Goal: Information Seeking & Learning: Learn about a topic

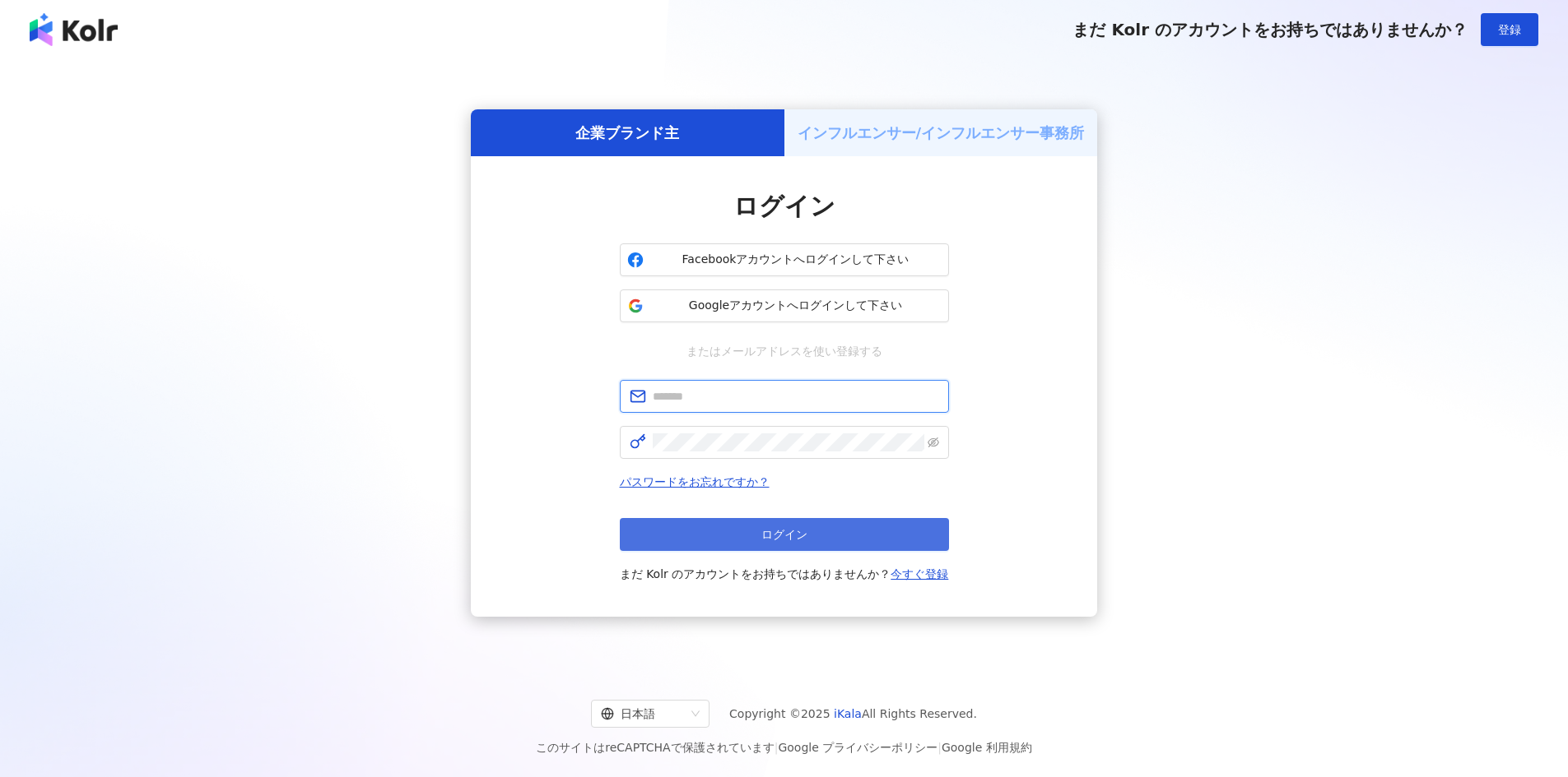
type input "**********"
click at [849, 537] on button "ログイン" at bounding box center [784, 534] width 329 height 32
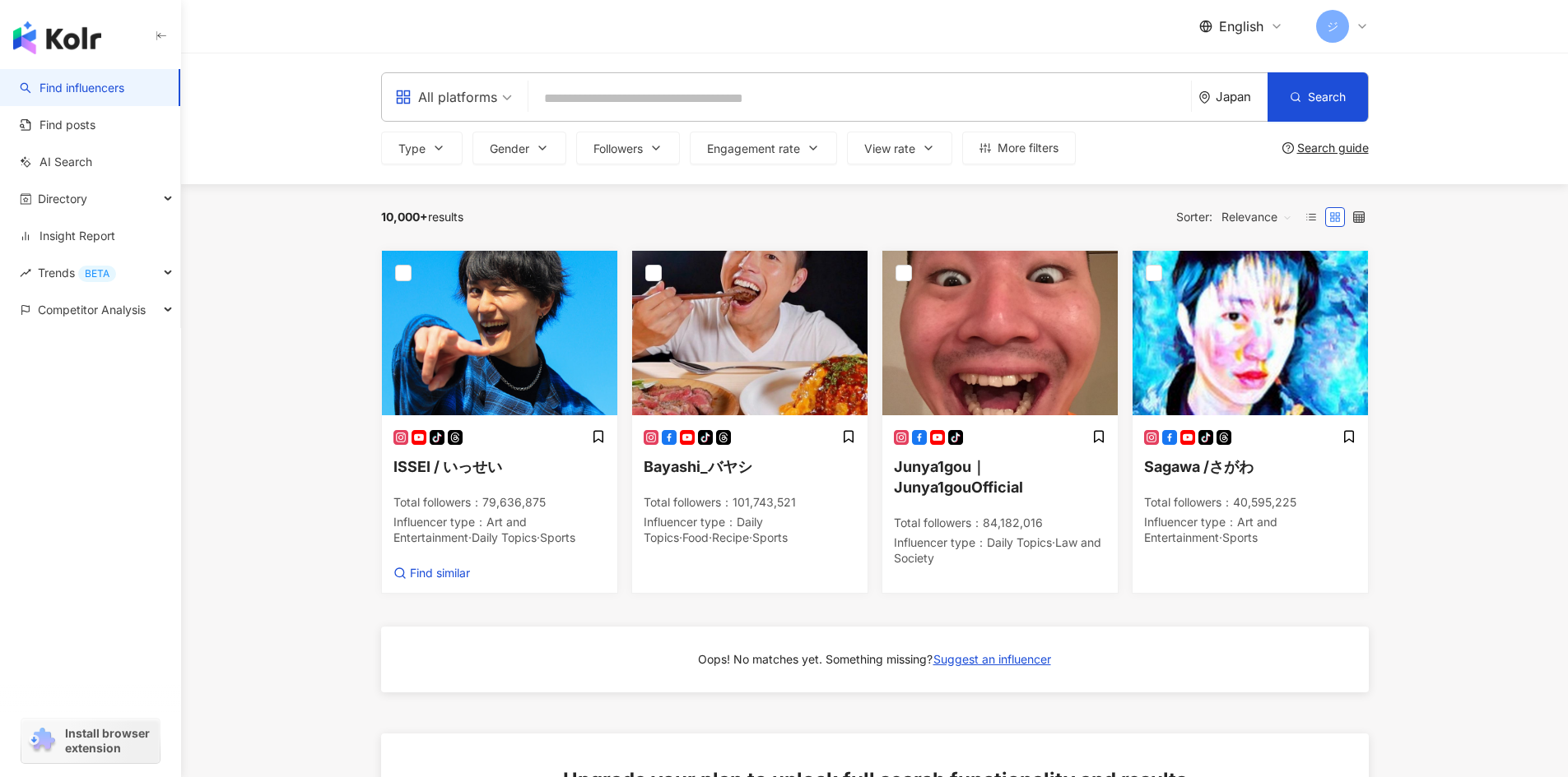
click at [1336, 25] on span "ジ" at bounding box center [1332, 26] width 11 height 18
click at [1458, 112] on div "All platforms Japan Search Type Gender Followers Engagement rate View rate More…" at bounding box center [874, 119] width 1387 height 132
click at [321, 244] on main "All platforms Japan Search Type Gender Followers Engagement rate View rate More…" at bounding box center [874, 598] width 1387 height 1090
click at [1249, 31] on span "English" at bounding box center [1241, 26] width 45 height 18
click at [1242, 71] on div "繁體中文" at bounding box center [1252, 63] width 83 height 29
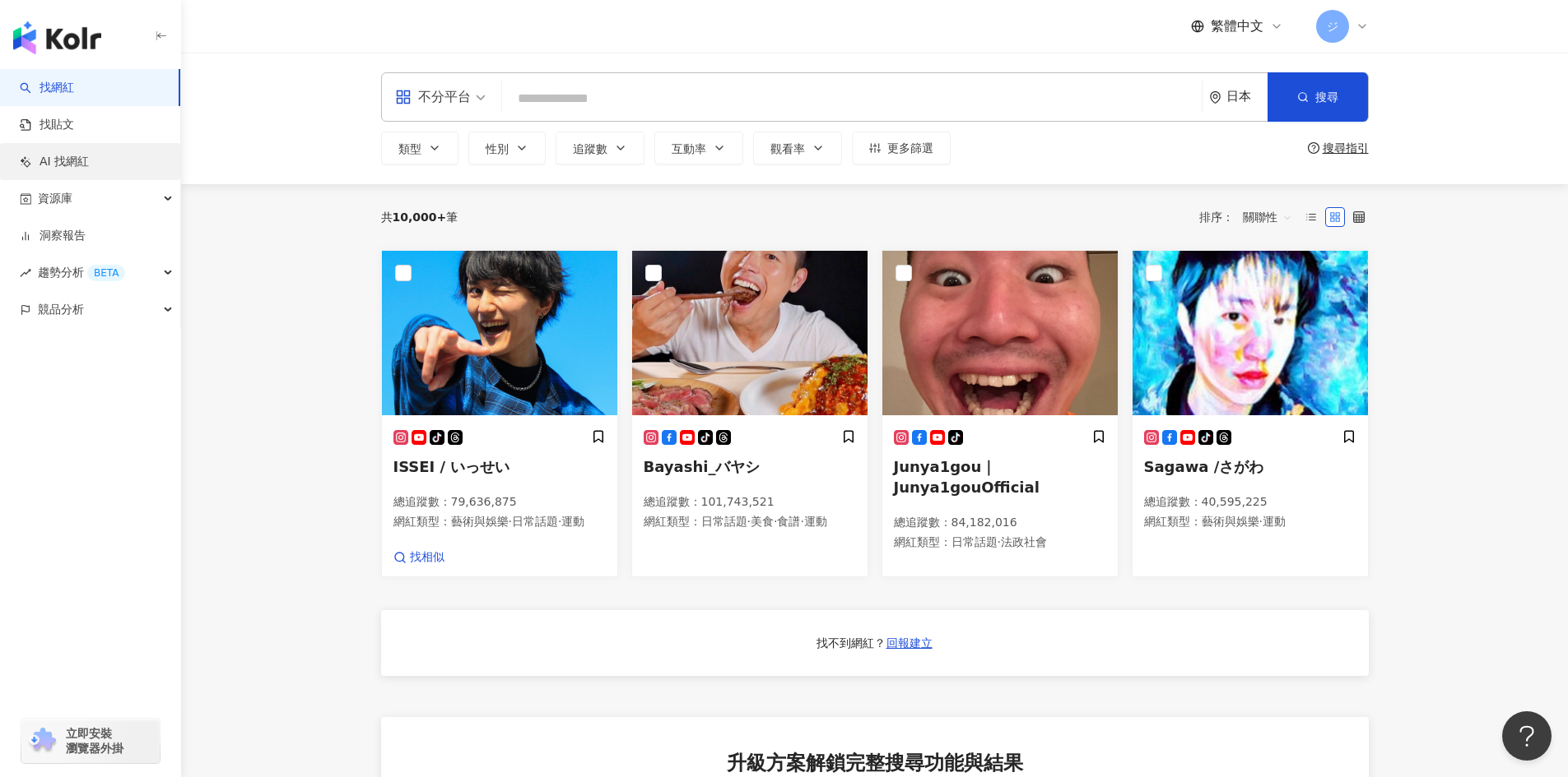
click at [71, 163] on link "AI 找網紅" at bounding box center [54, 162] width 69 height 17
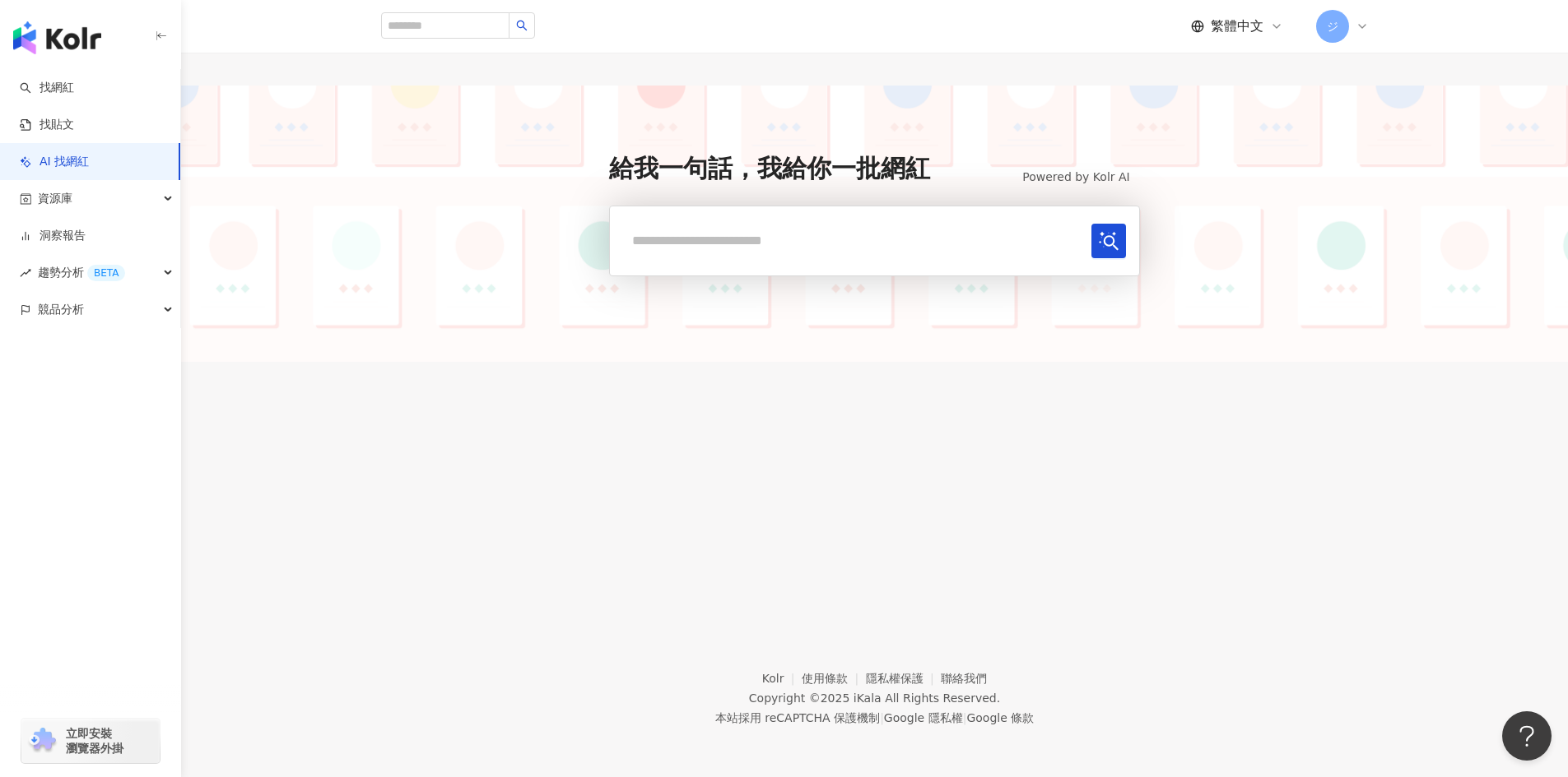
click at [804, 227] on input "text" at bounding box center [854, 240] width 461 height 33
type input "*"
type input "**********"
click at [1091, 249] on button "submit" at bounding box center [1108, 240] width 34 height 34
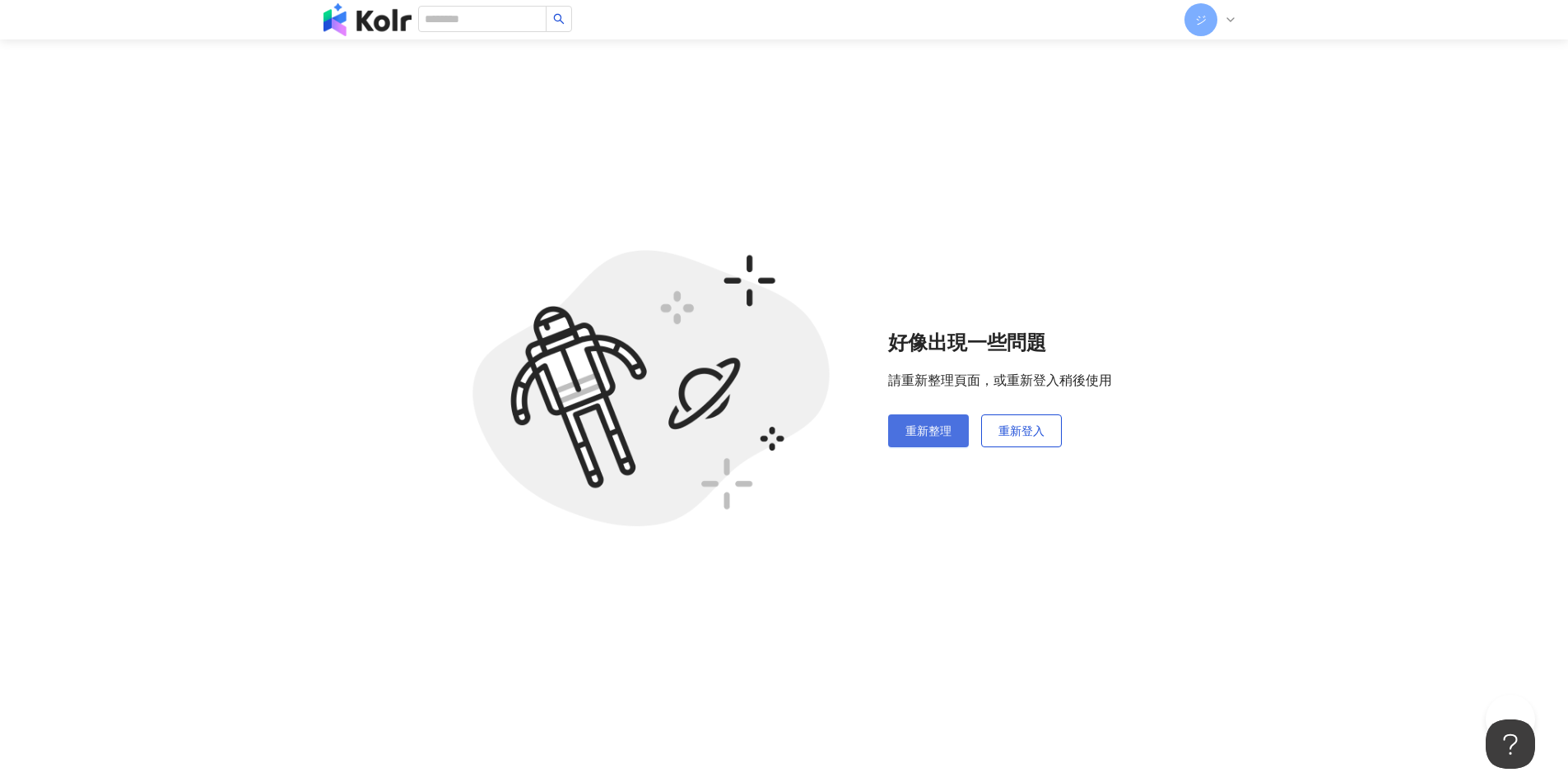
click at [936, 430] on span "重新整理" at bounding box center [929, 431] width 46 height 13
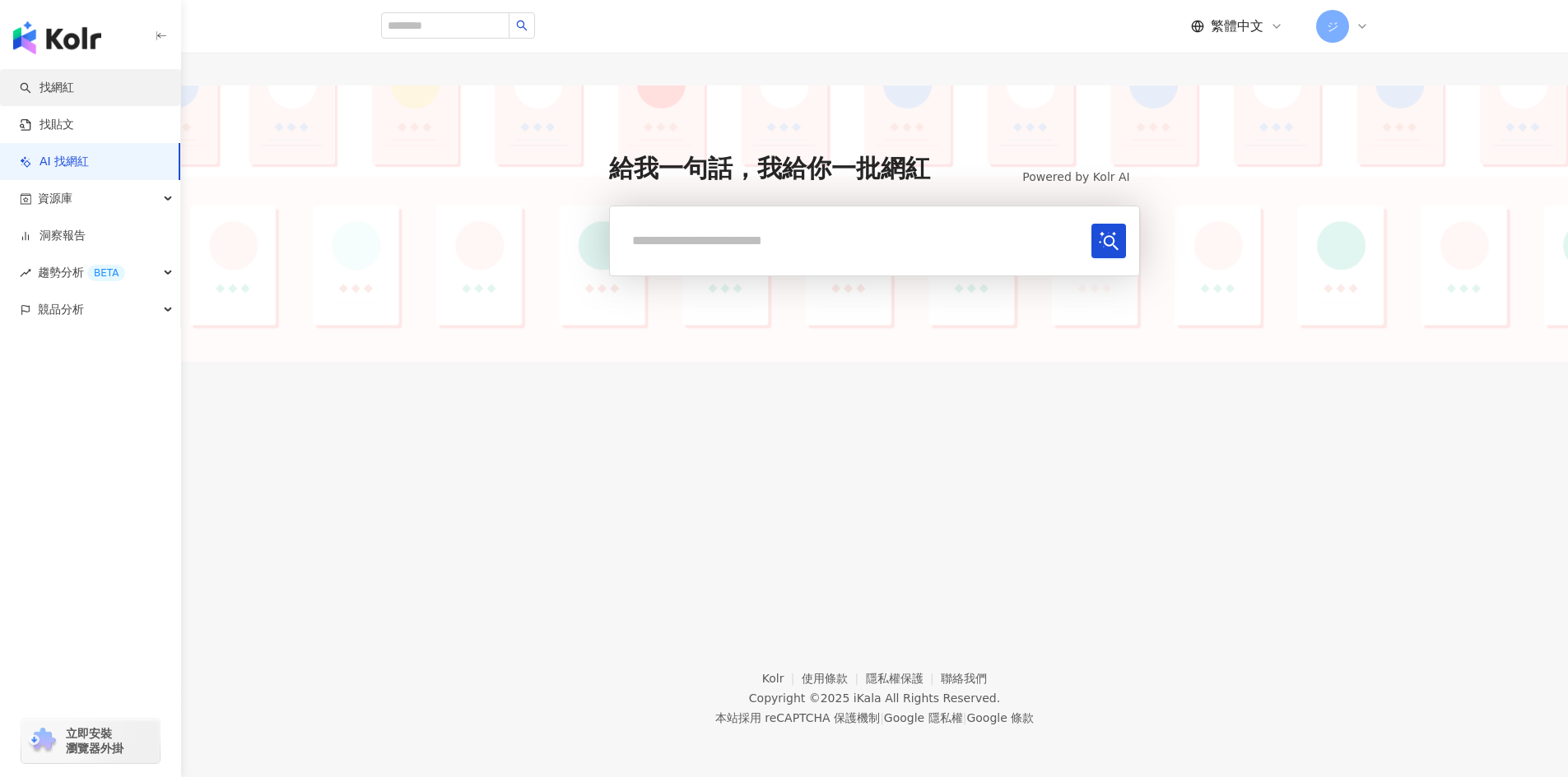
click at [74, 92] on link "找網紅" at bounding box center [46, 88] width 54 height 17
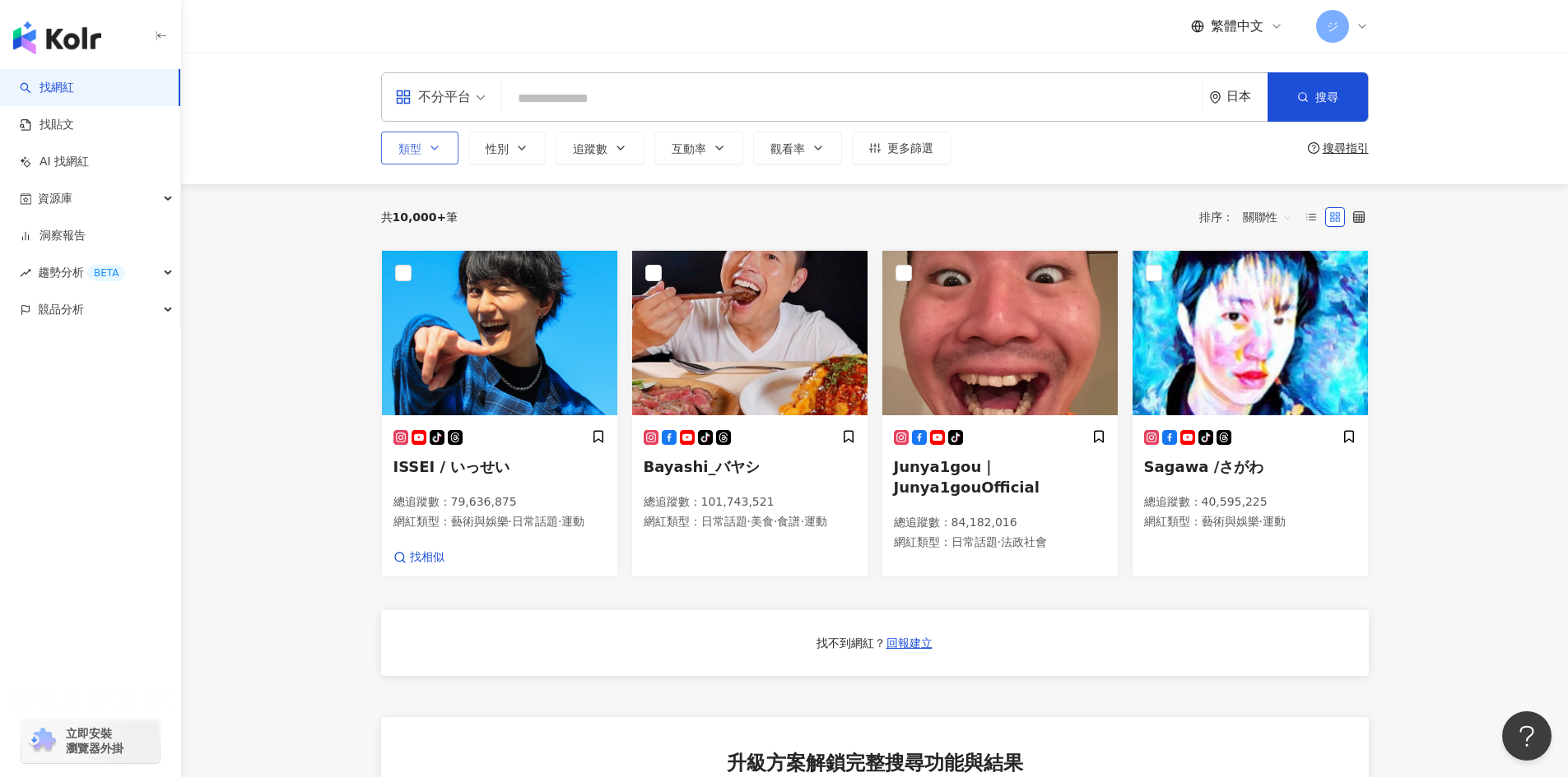
click at [423, 141] on button "類型" at bounding box center [419, 148] width 77 height 32
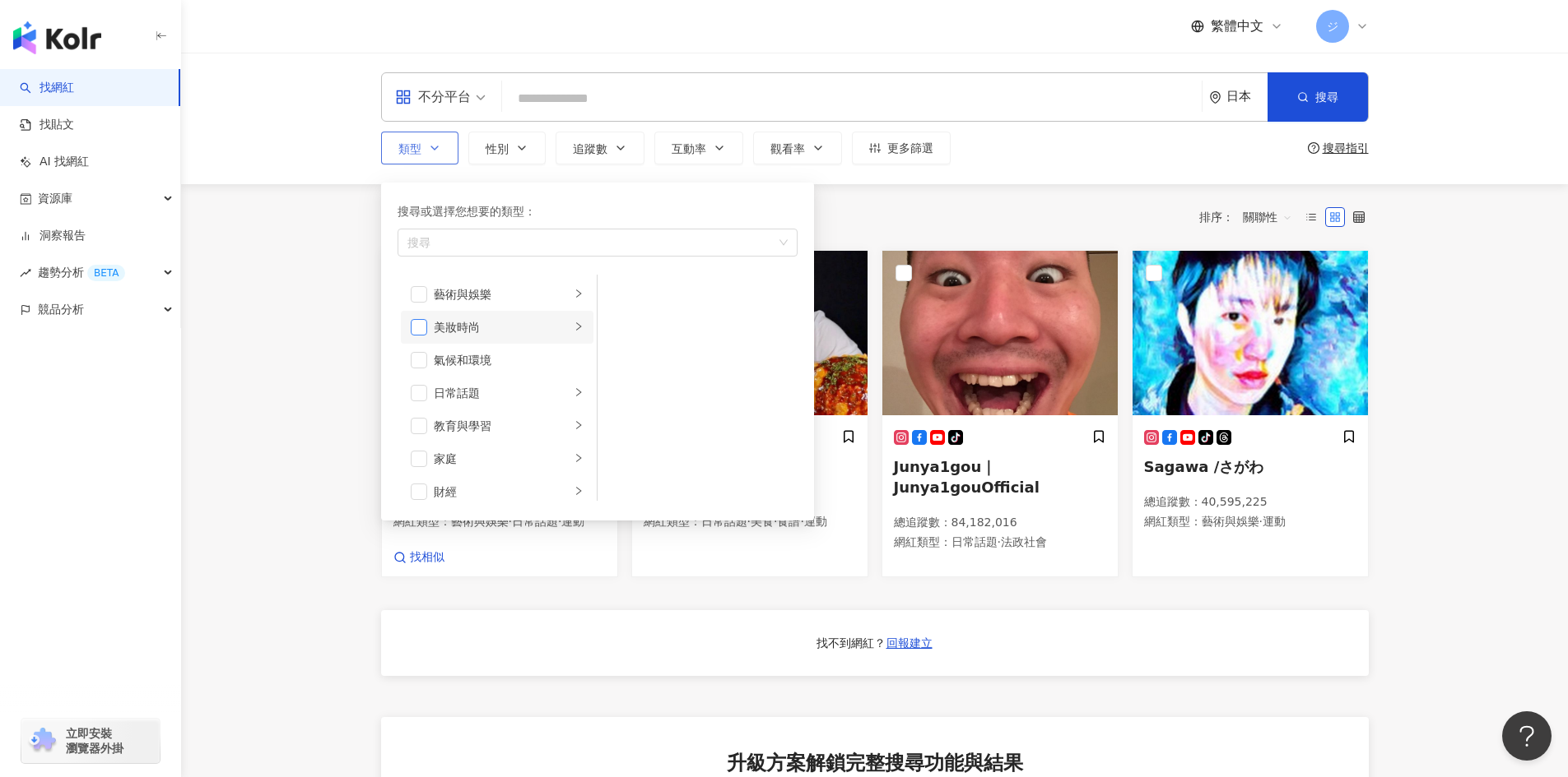
click at [422, 325] on span "button" at bounding box center [419, 328] width 17 height 17
click at [511, 324] on div "美妝時尚" at bounding box center [502, 327] width 137 height 18
click at [616, 292] on span "button" at bounding box center [619, 294] width 17 height 17
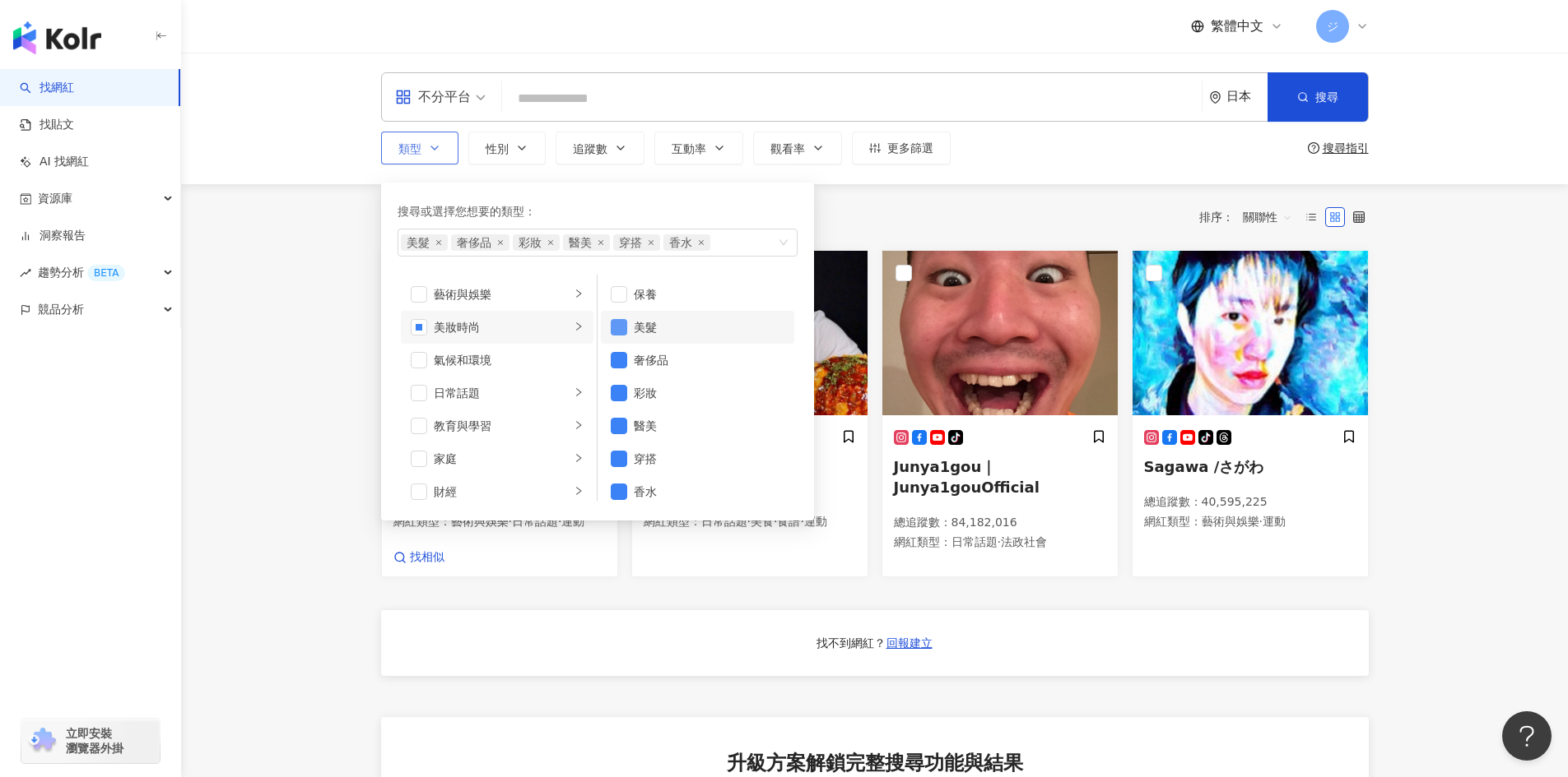
click at [621, 327] on span "button" at bounding box center [619, 328] width 17 height 17
click at [616, 356] on span "button" at bounding box center [619, 360] width 17 height 17
click at [618, 290] on span "button" at bounding box center [619, 294] width 17 height 17
click at [614, 346] on span "button" at bounding box center [619, 350] width 17 height 17
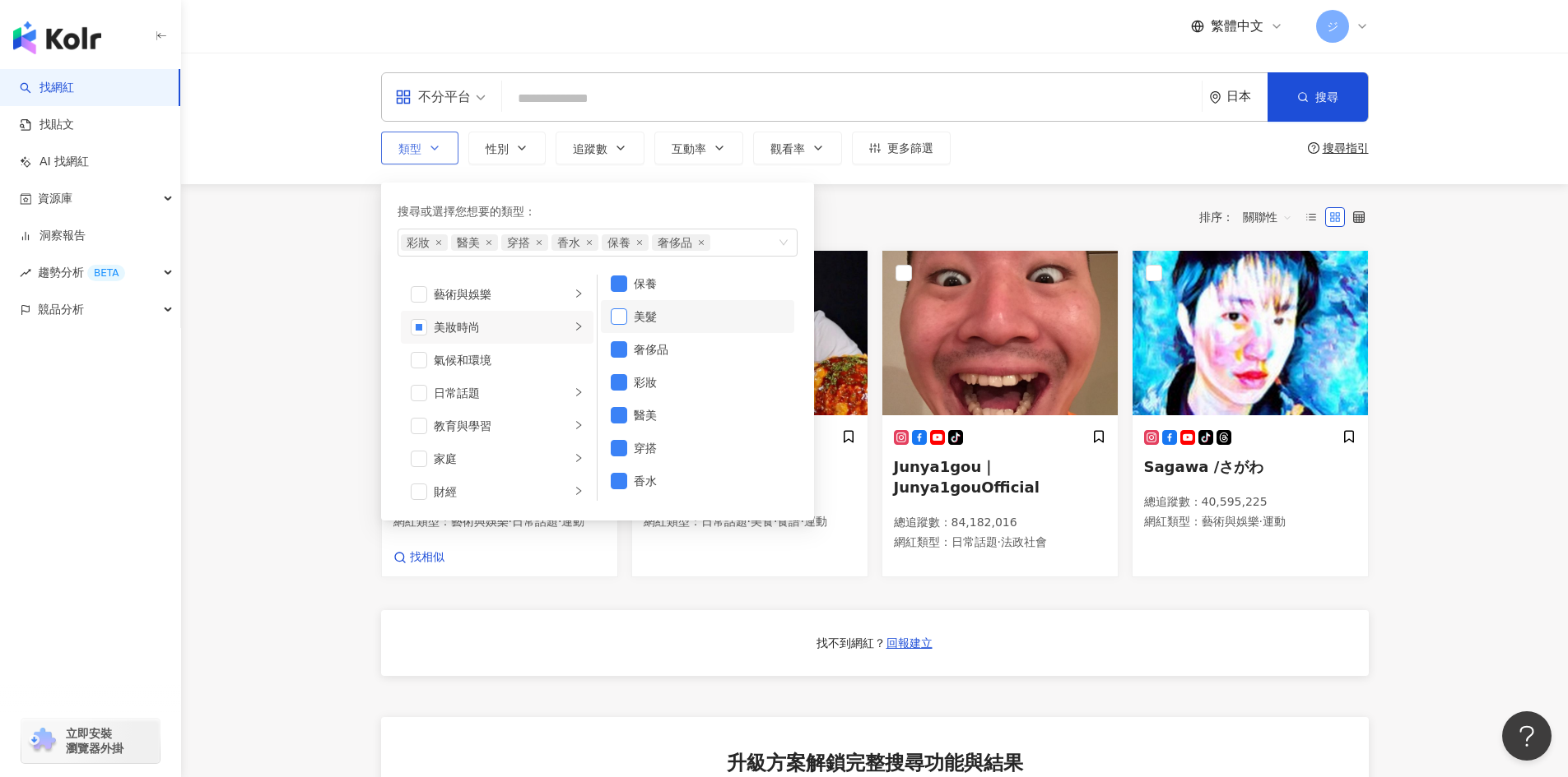
click at [625, 314] on span "button" at bounding box center [619, 317] width 17 height 17
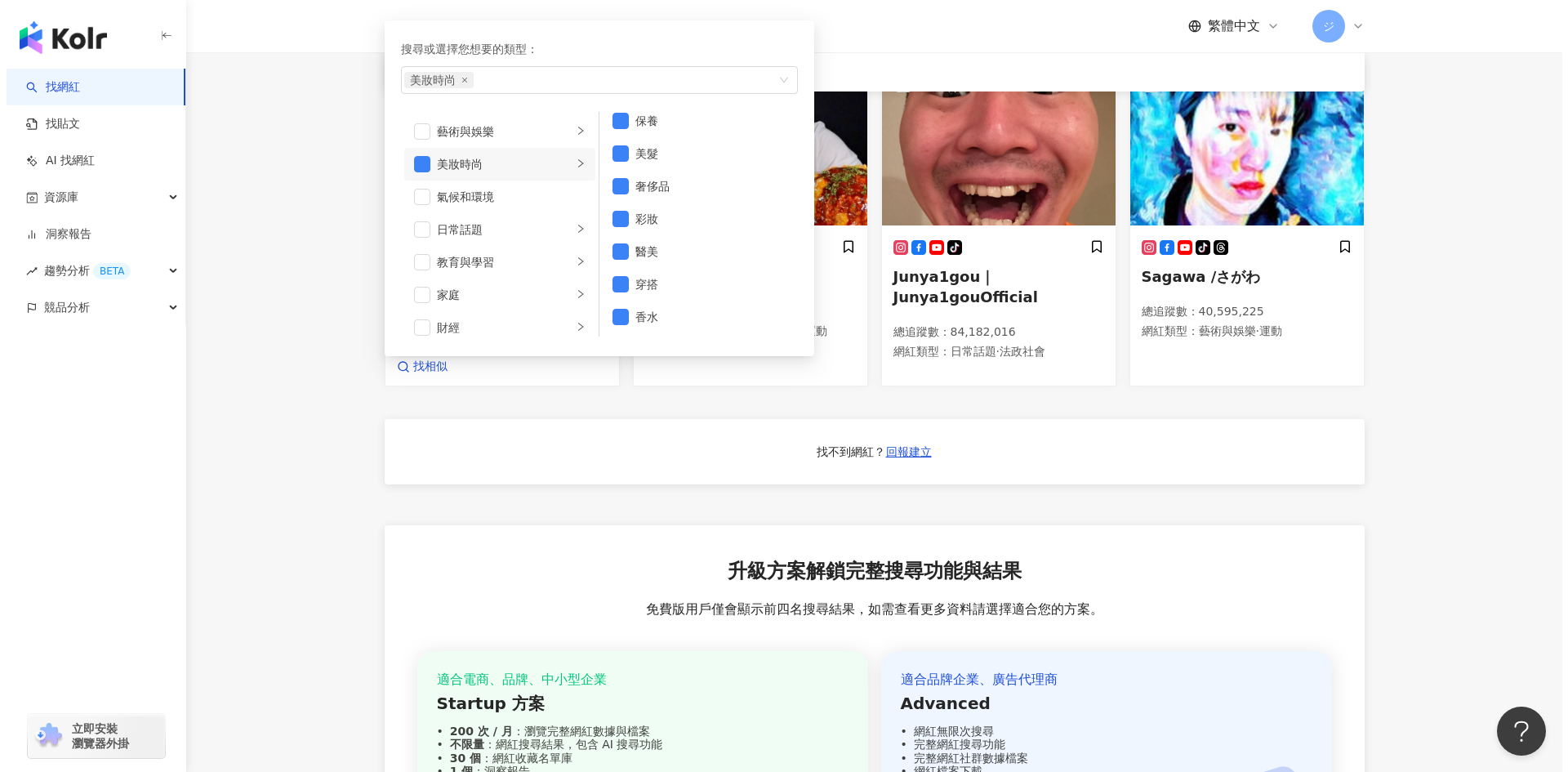
scroll to position [0, 0]
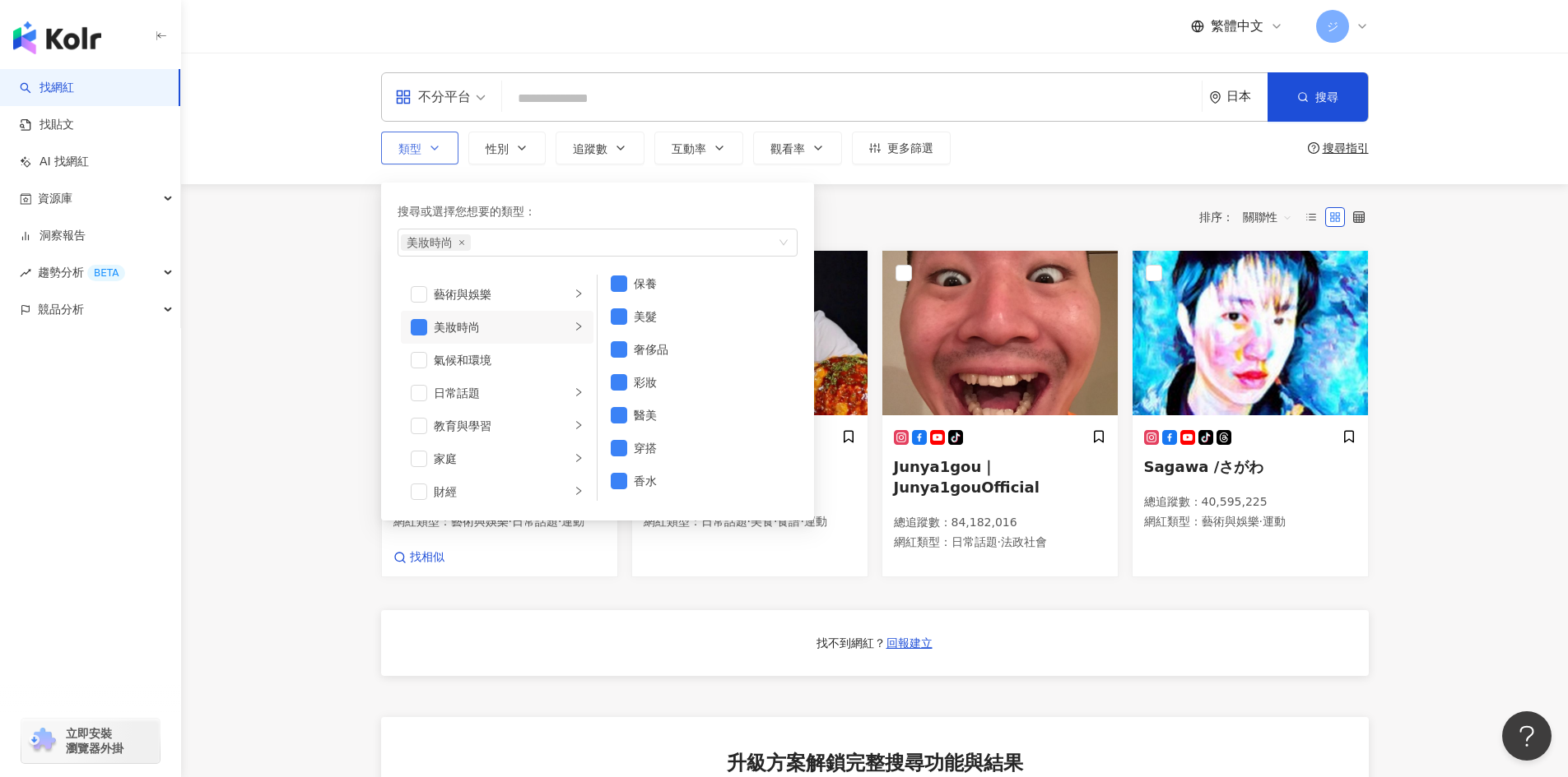
click at [604, 209] on div "搜尋或選擇您想要的類型：" at bounding box center [597, 211] width 400 height 18
click at [349, 197] on div "共 10,000+ 筆 排序： 關聯性 tiktok-icon ISSEI / いっせい 總追蹤數 ： 79,636,875 網紅類型 ： 藝術與娛樂 · 日…" at bounding box center [875, 654] width 1053 height 942
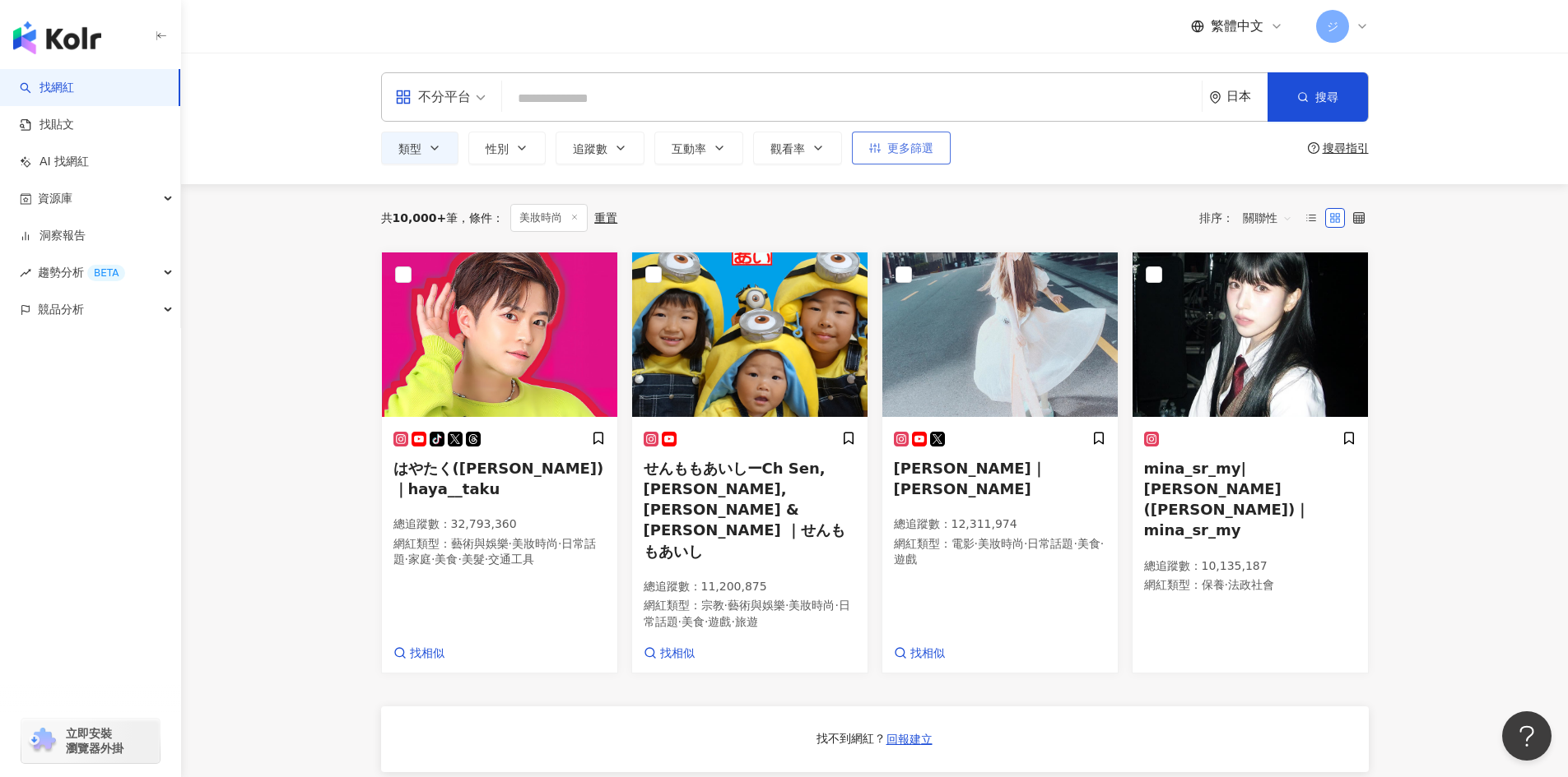
click at [901, 156] on button "更多篩選" at bounding box center [901, 148] width 98 height 32
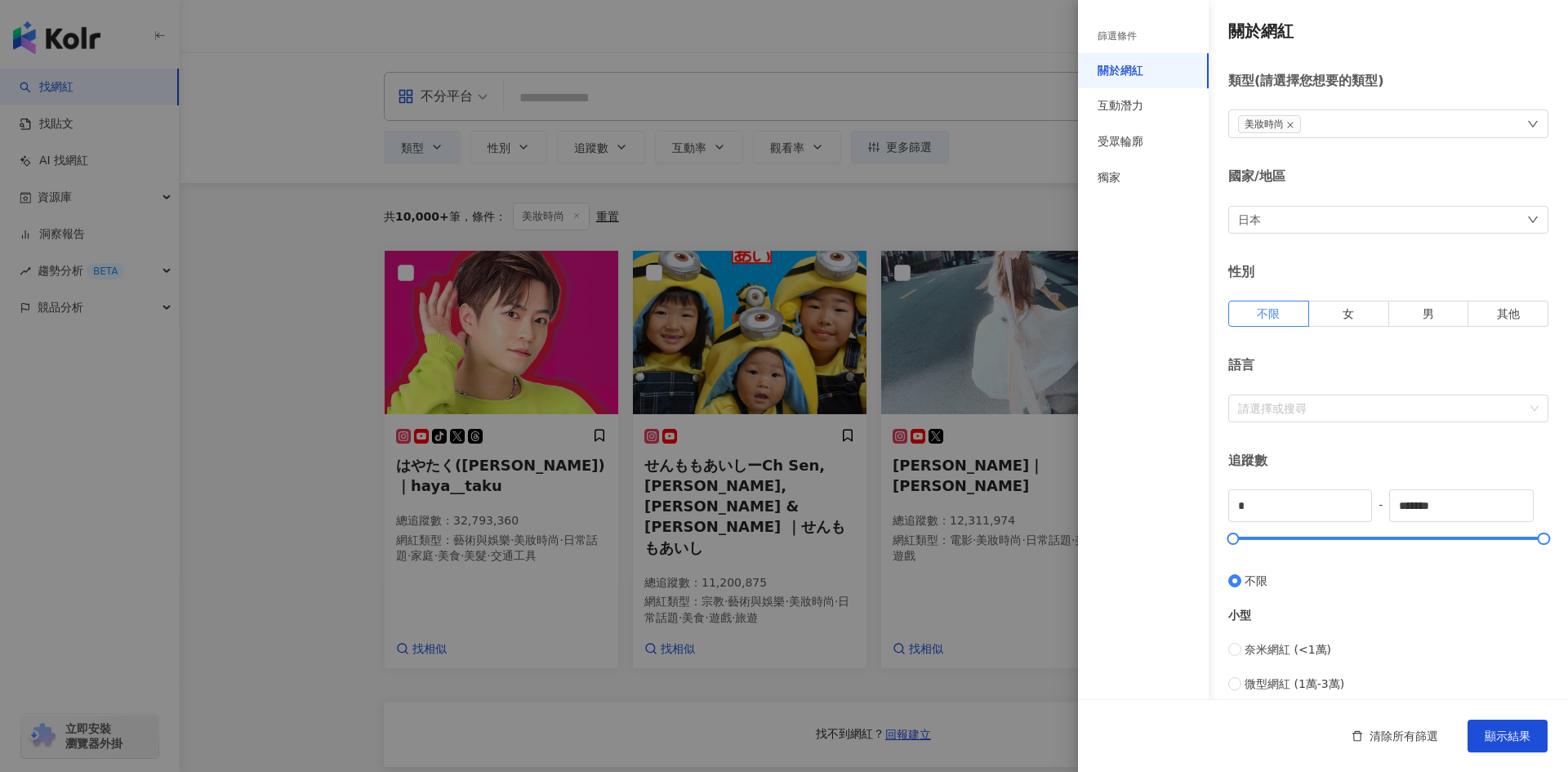
click at [1358, 210] on div "日本" at bounding box center [1388, 220] width 320 height 28
click at [1276, 327] on div "台灣" at bounding box center [1382, 330] width 285 height 30
click at [1294, 411] on div at bounding box center [1380, 408] width 297 height 12
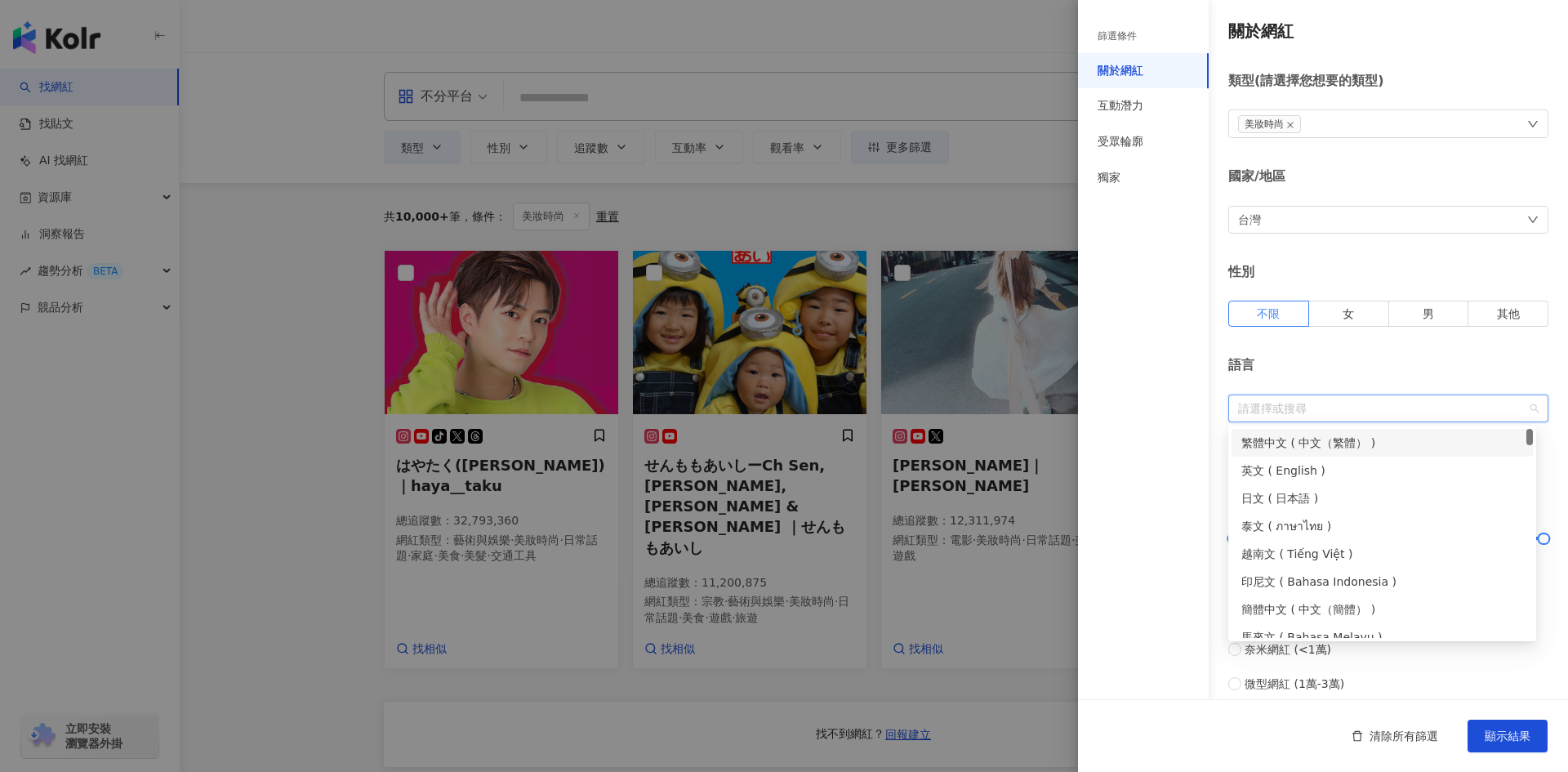
click at [1176, 402] on div "篩選條件 關於網紅 互動潛力 受眾輪廓 獨家" at bounding box center [1144, 396] width 131 height 753
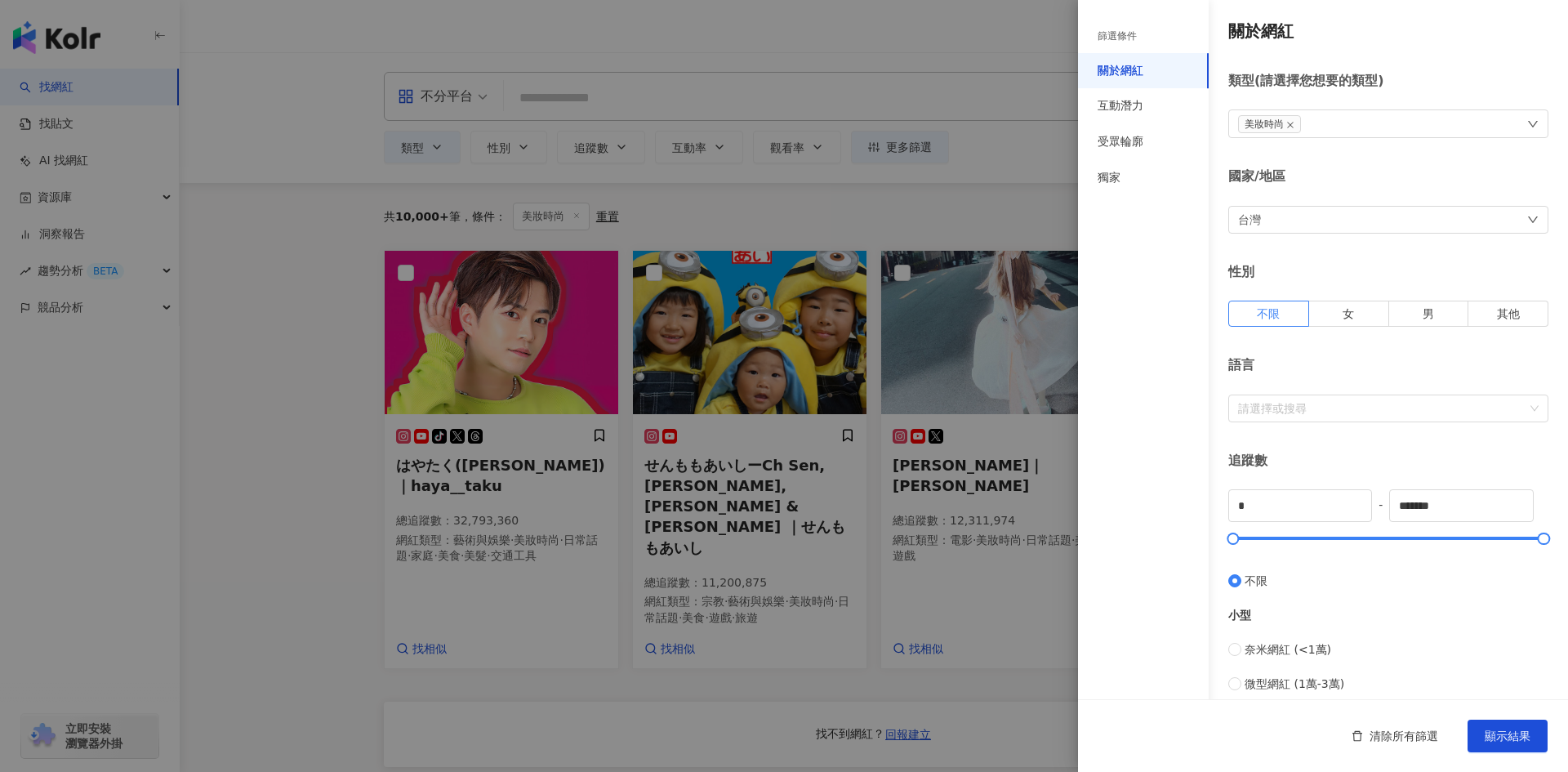
click at [1176, 402] on div "篩選條件 關於網紅 互動潛力 受眾輪廓 獨家" at bounding box center [1144, 396] width 131 height 753
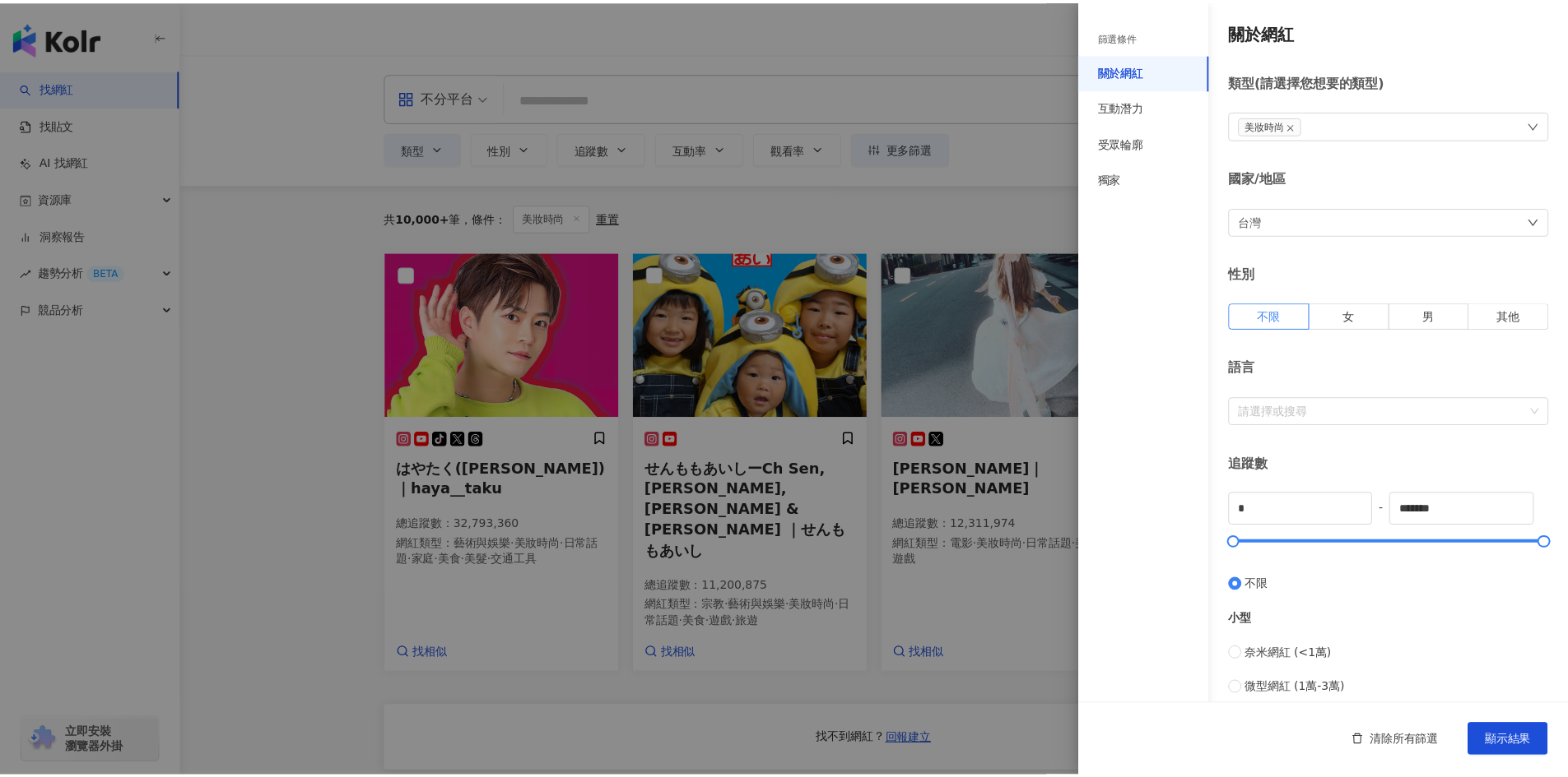
scroll to position [83, 0]
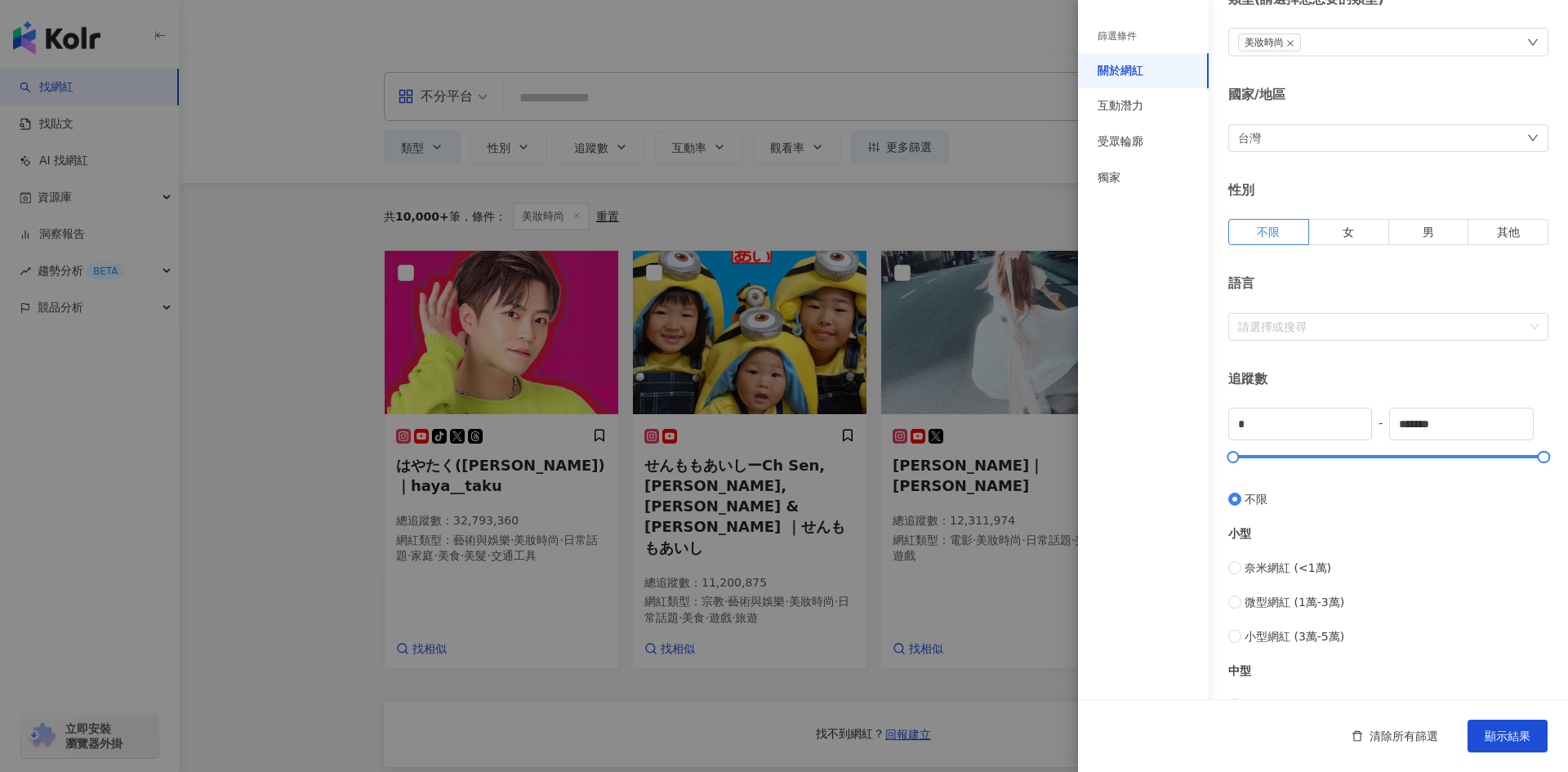
type input "****"
type input "*****"
type input "*"
type input "****"
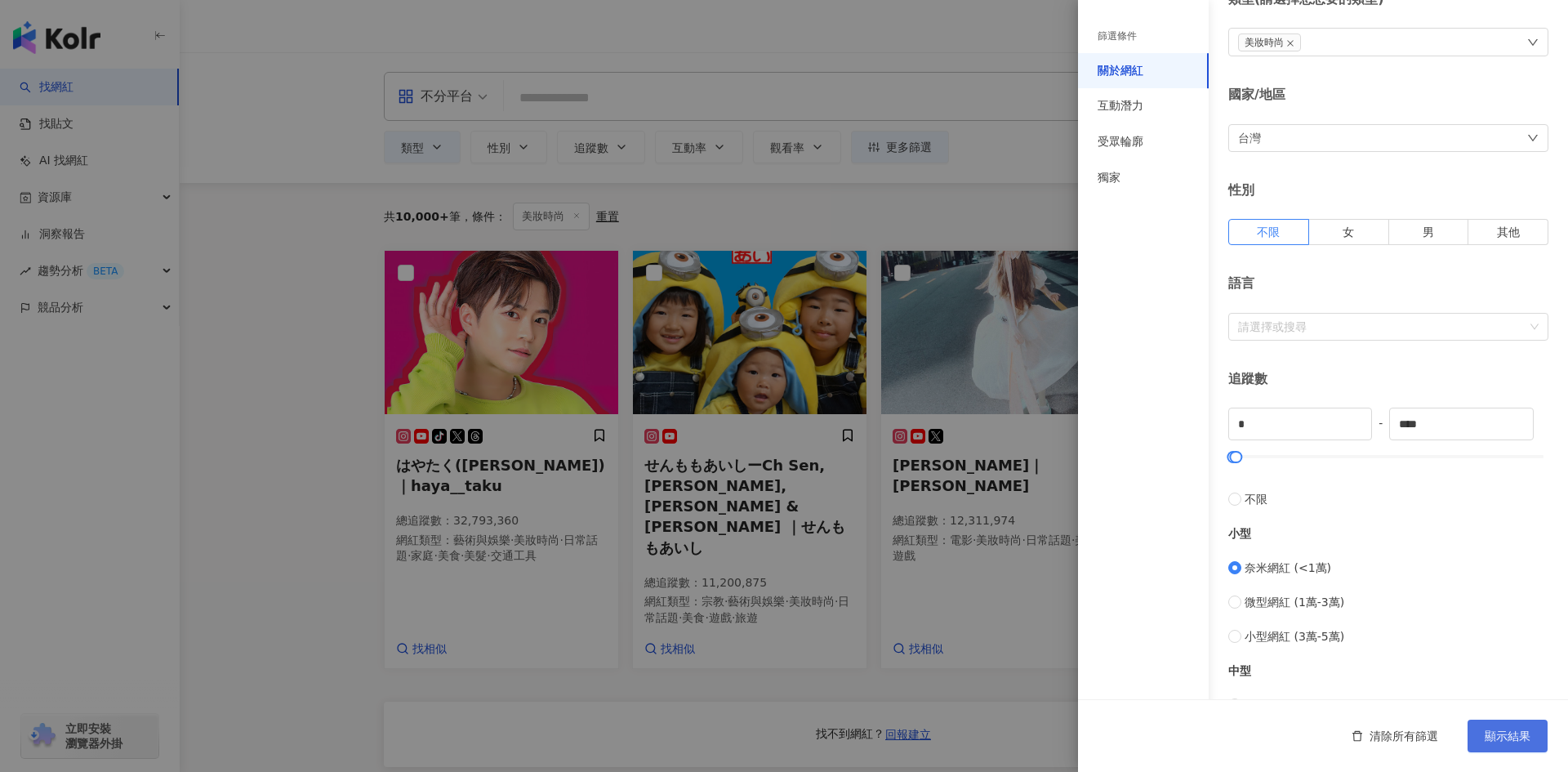
click at [1515, 732] on span "顯示結果" at bounding box center [1508, 736] width 46 height 13
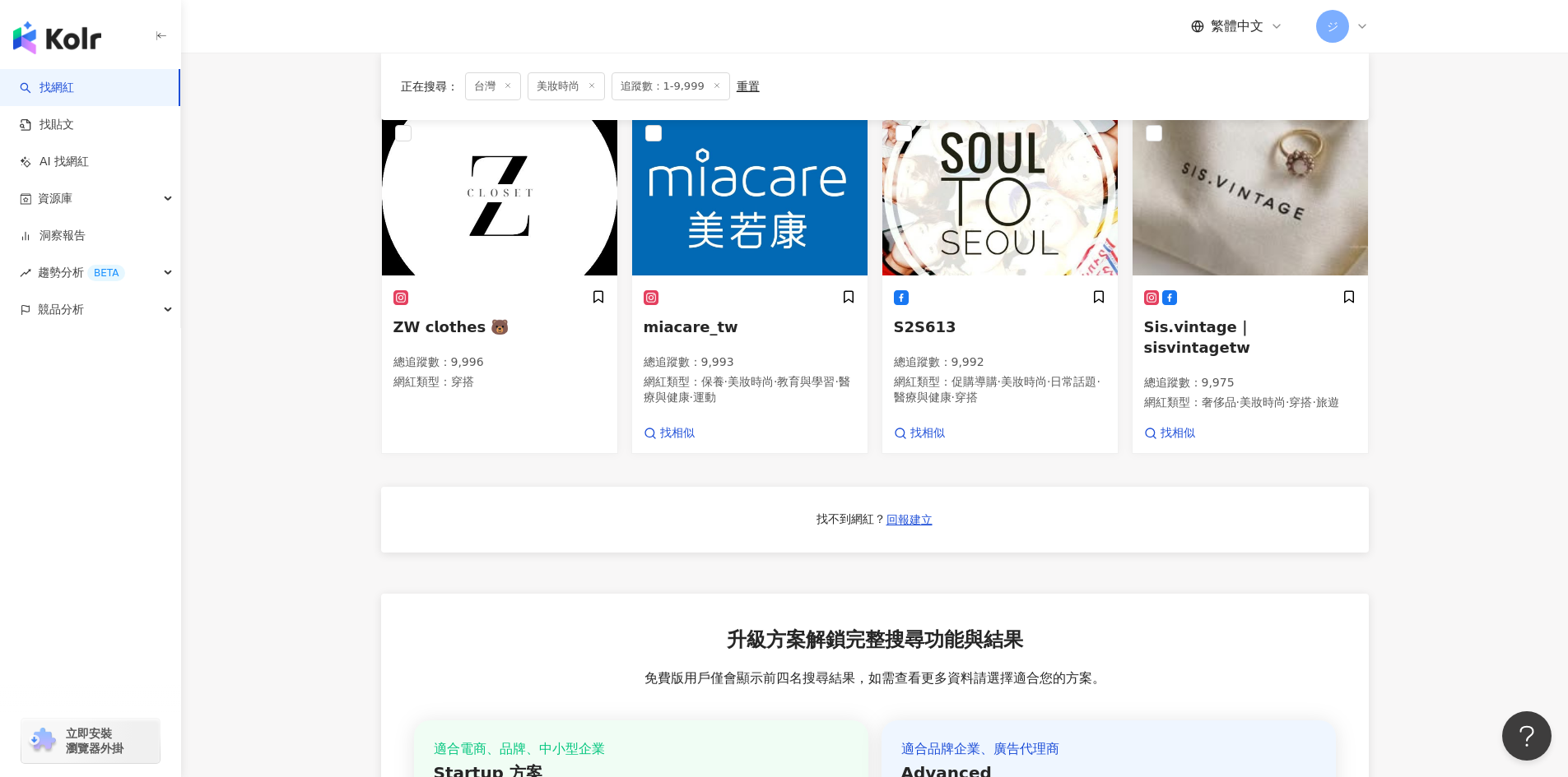
scroll to position [411, 0]
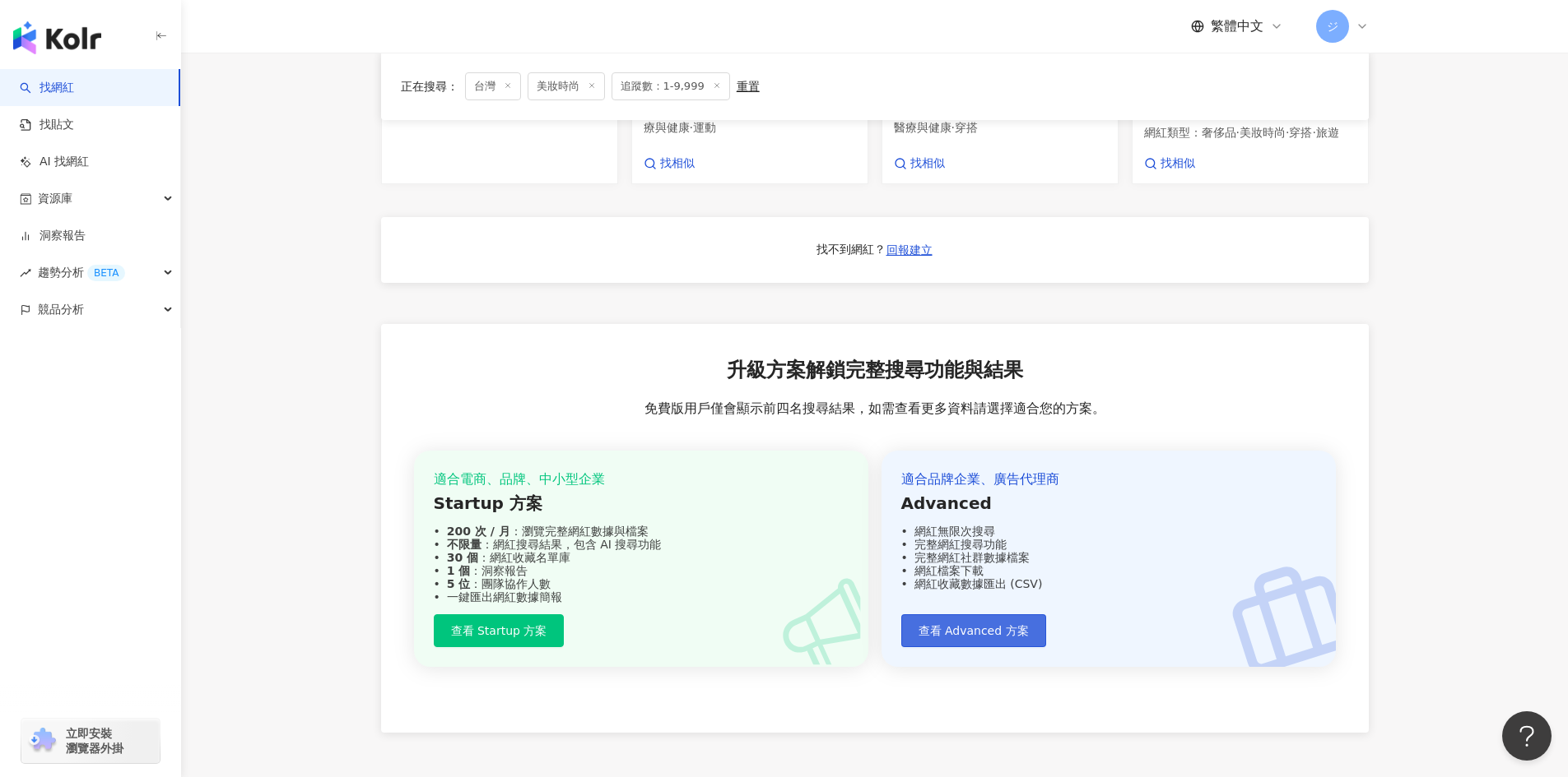
click at [977, 625] on span "查看 Advanced 方案" at bounding box center [973, 631] width 111 height 13
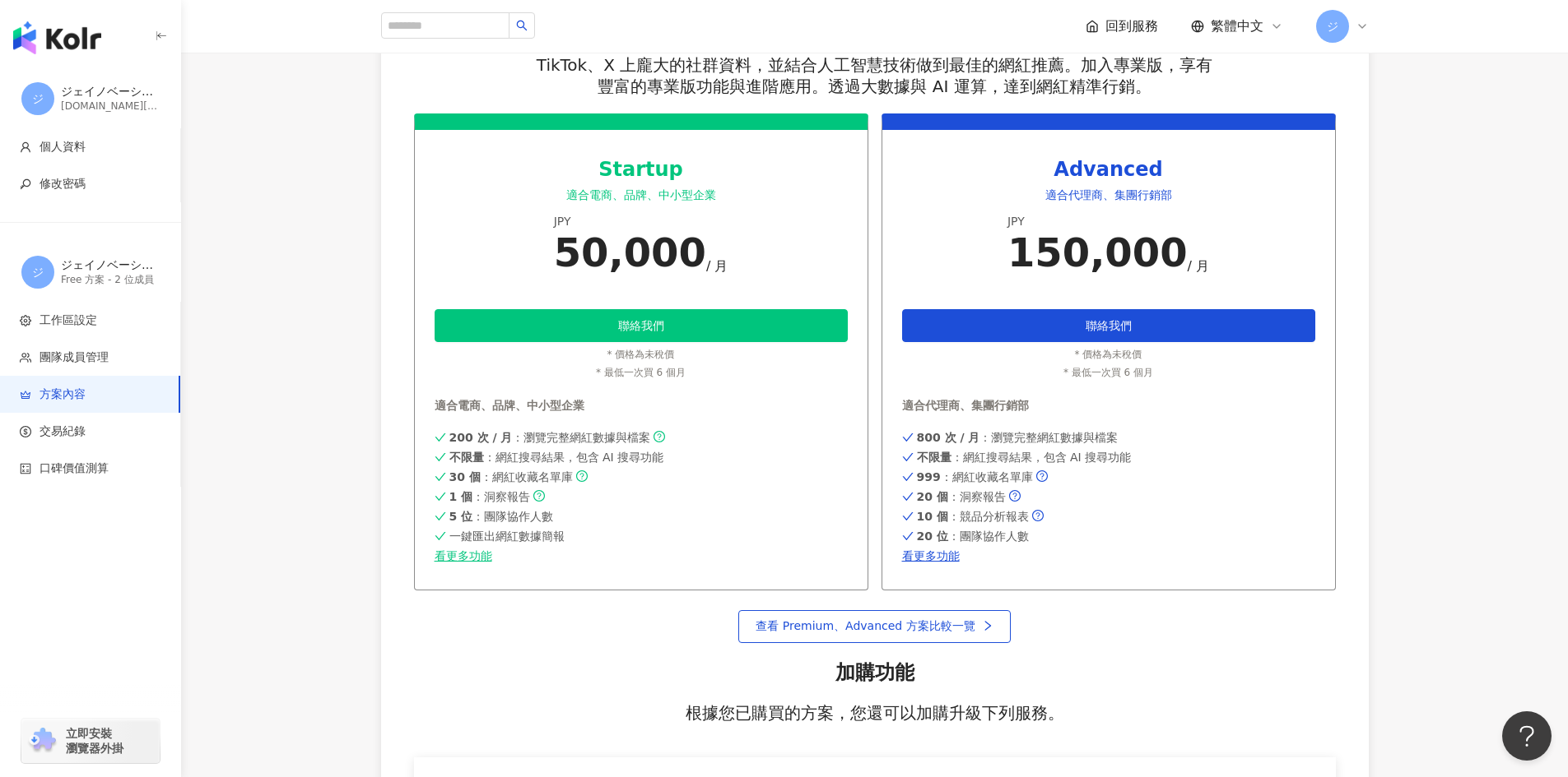
scroll to position [234, 0]
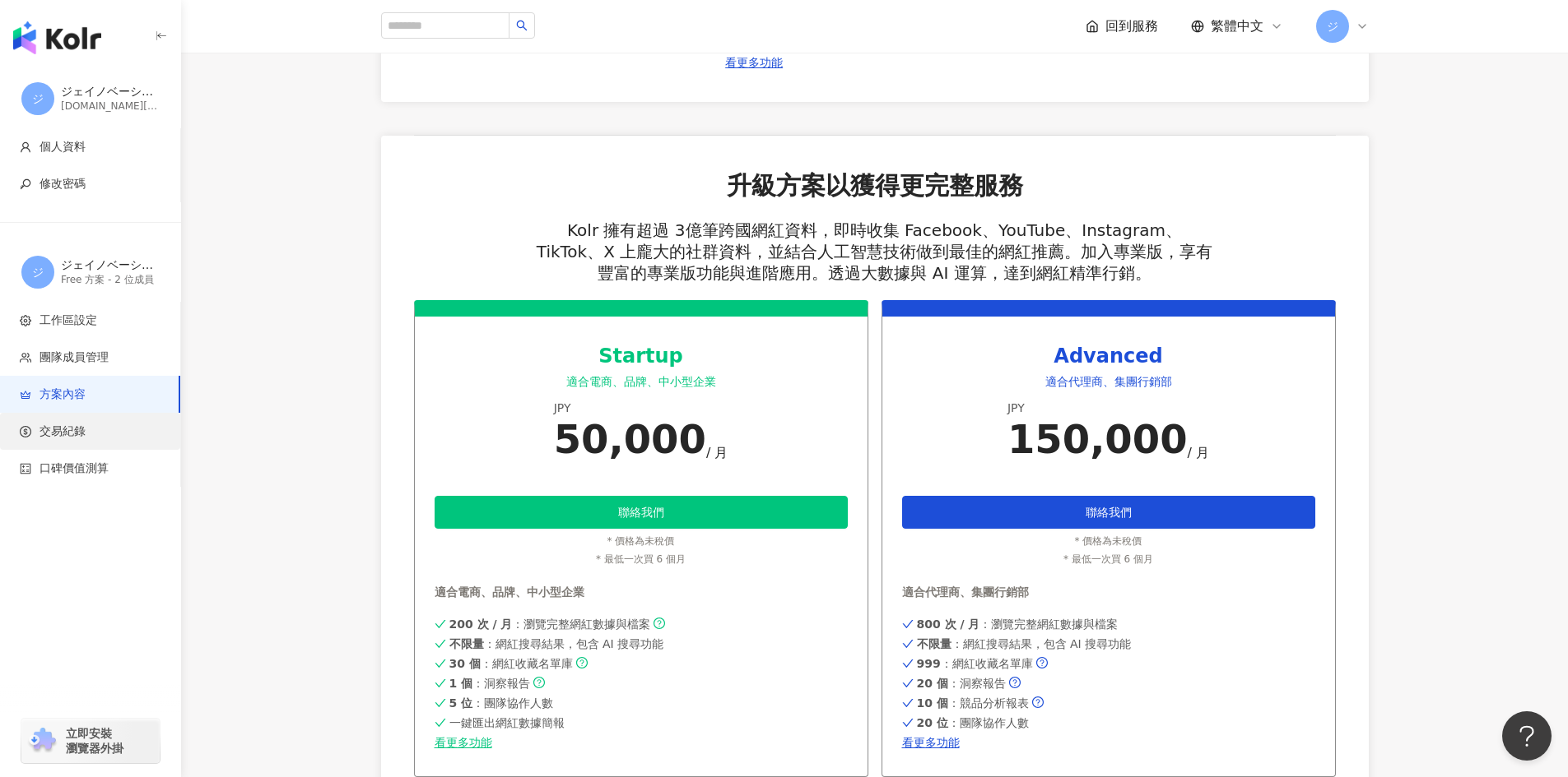
click at [113, 440] on li "交易紀錄" at bounding box center [90, 432] width 180 height 37
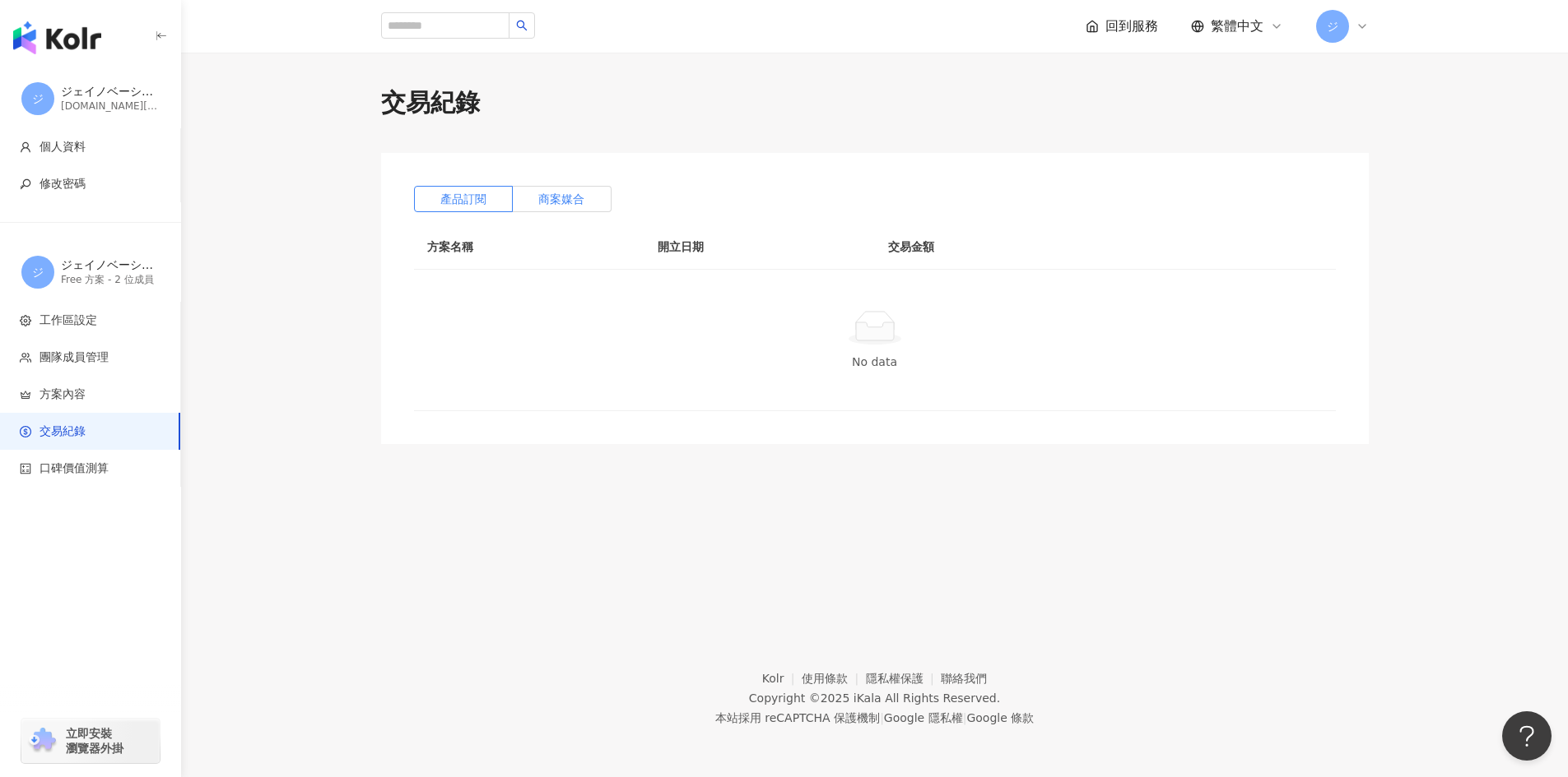
click at [563, 197] on span "商案媒合" at bounding box center [561, 199] width 46 height 13
click at [466, 194] on span "產品訂閱" at bounding box center [464, 199] width 46 height 13
click at [113, 354] on span "團隊成員管理" at bounding box center [93, 358] width 148 height 17
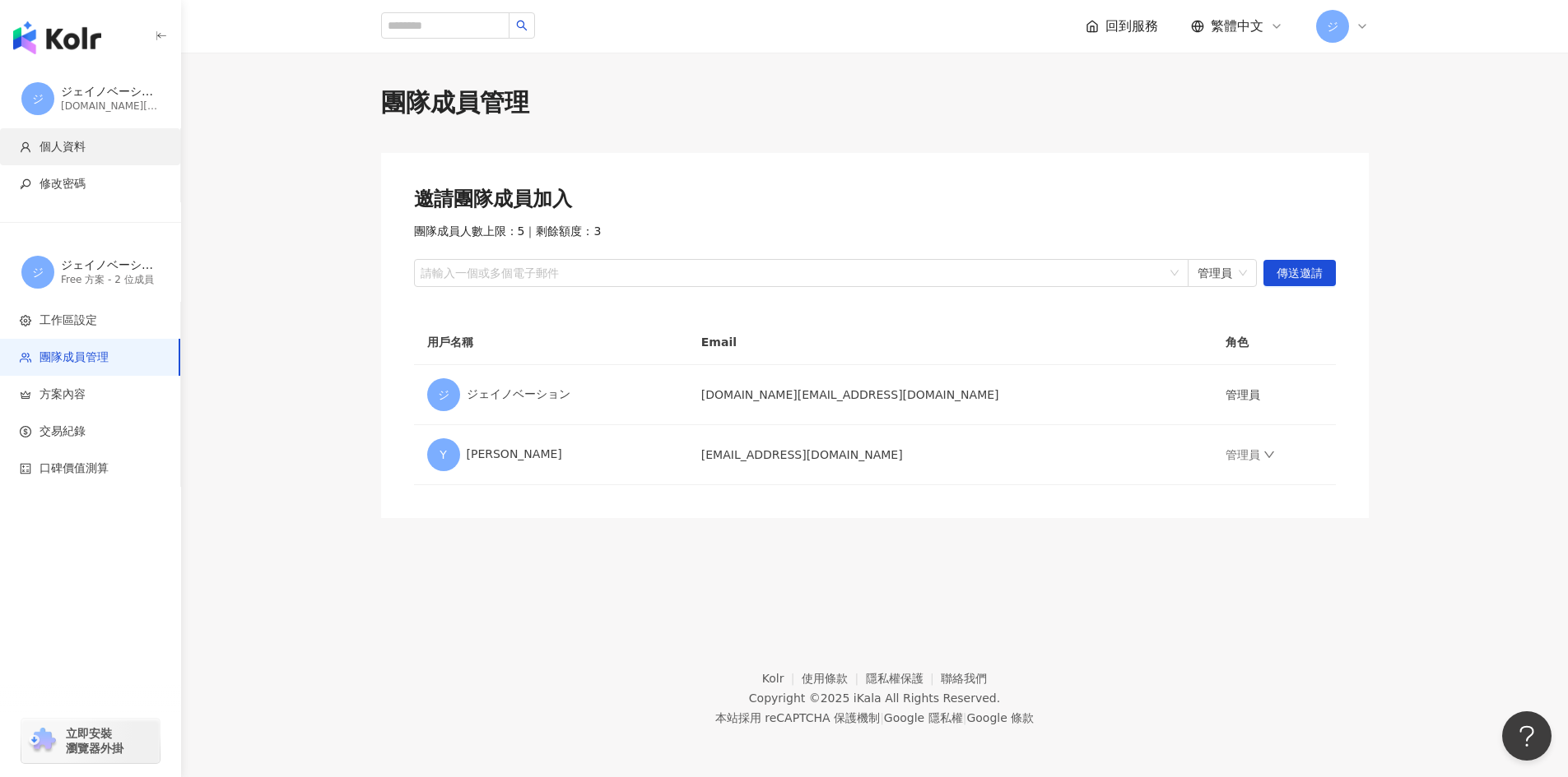
click at [83, 137] on li "個人資料" at bounding box center [90, 147] width 180 height 37
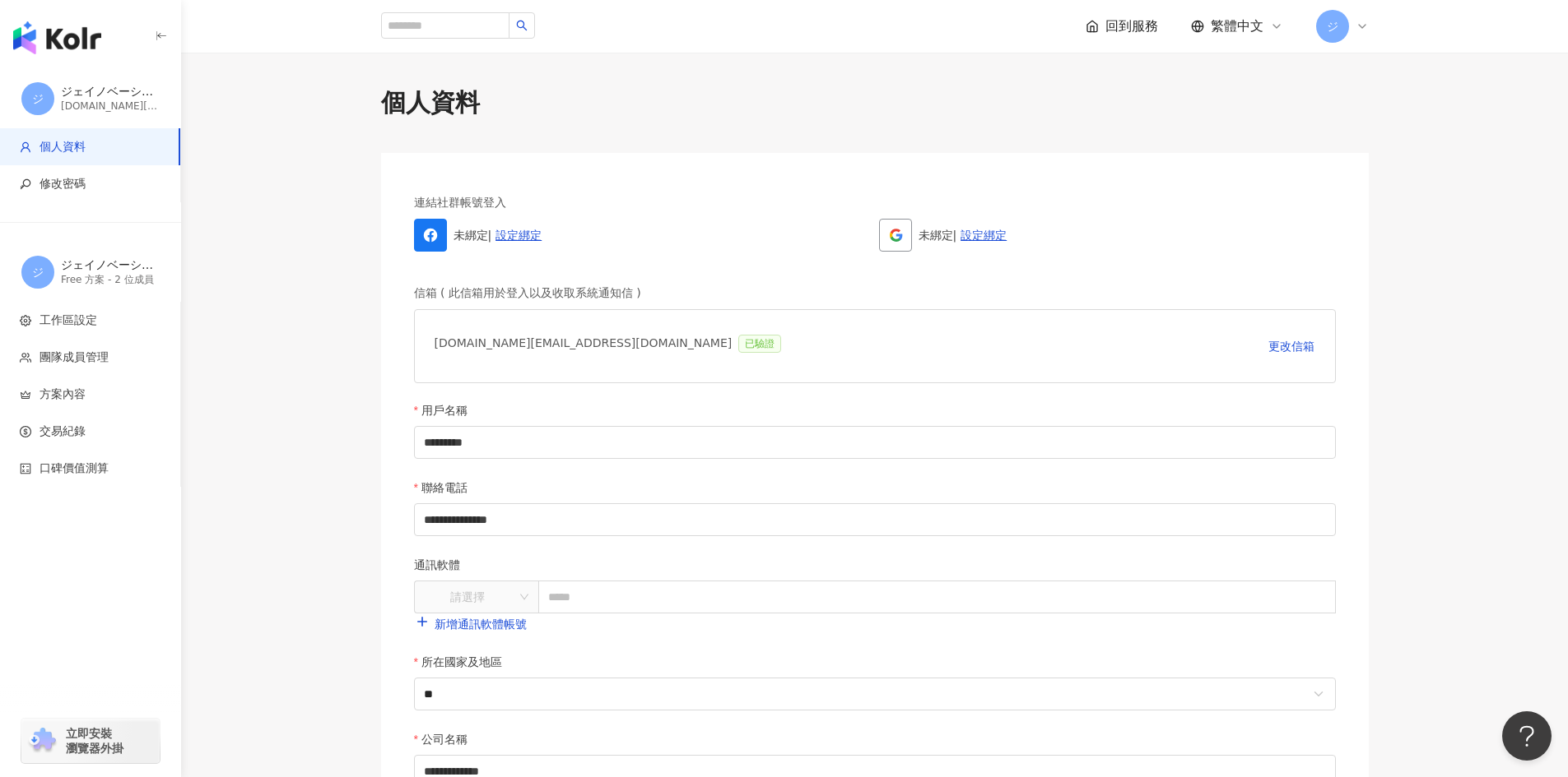
click at [90, 99] on div "[DOMAIN_NAME][EMAIL_ADDRESS][DOMAIN_NAME]" at bounding box center [111, 106] width 98 height 14
click at [61, 27] on img "button" at bounding box center [57, 37] width 88 height 32
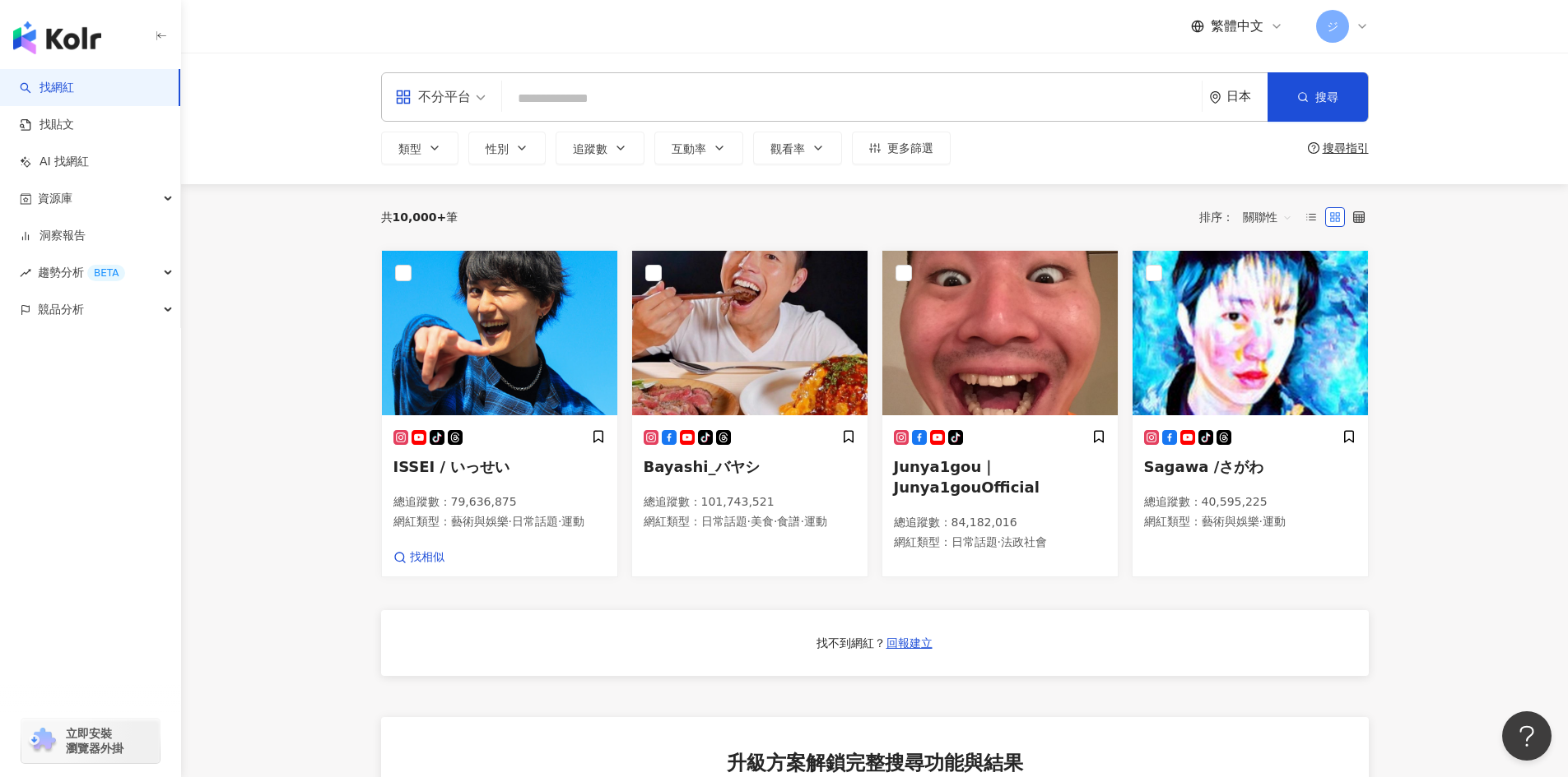
click at [1343, 17] on span "ジ" at bounding box center [1332, 26] width 33 height 32
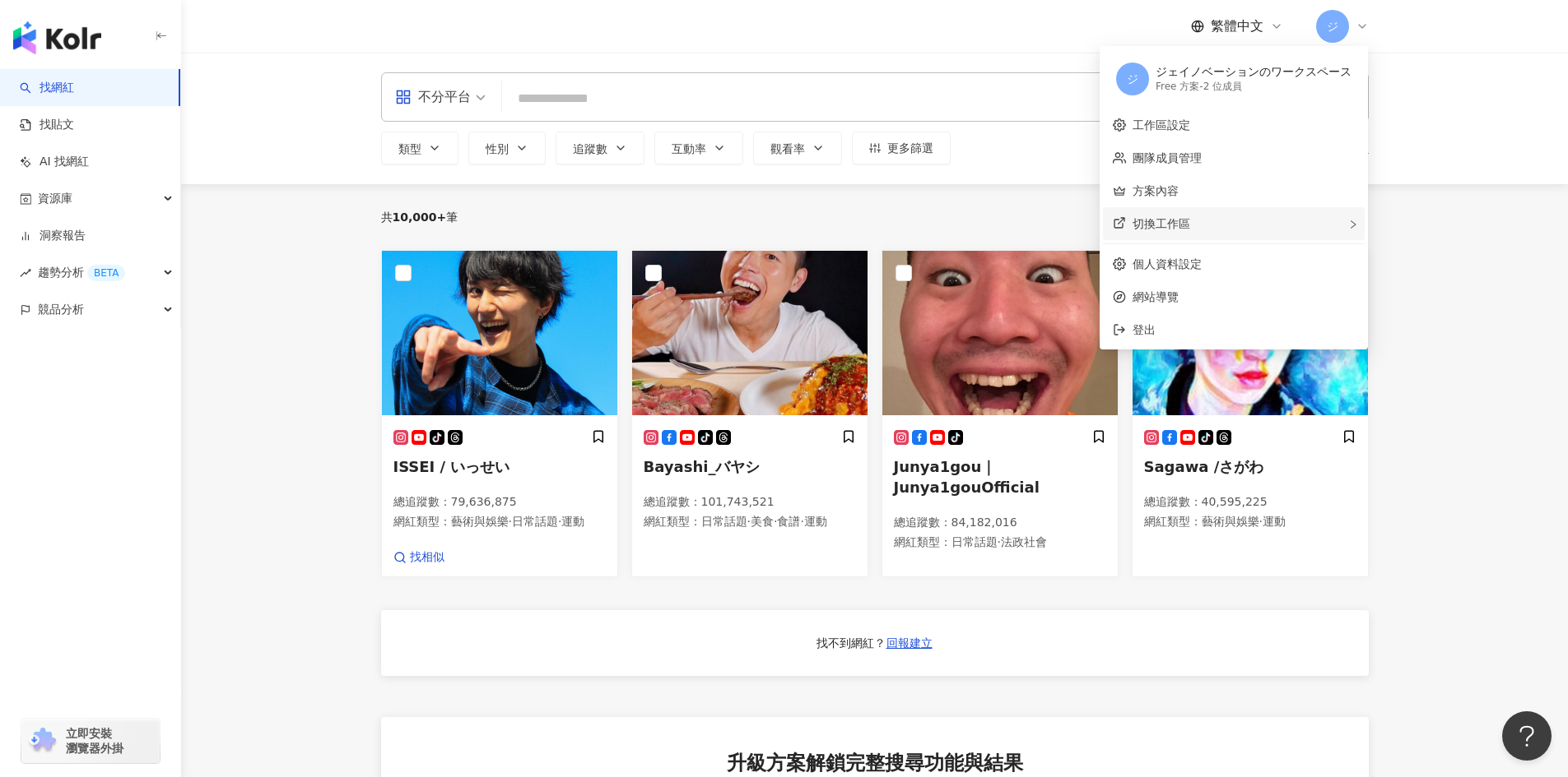
click at [1311, 220] on div "切換工作區" at bounding box center [1234, 223] width 262 height 32
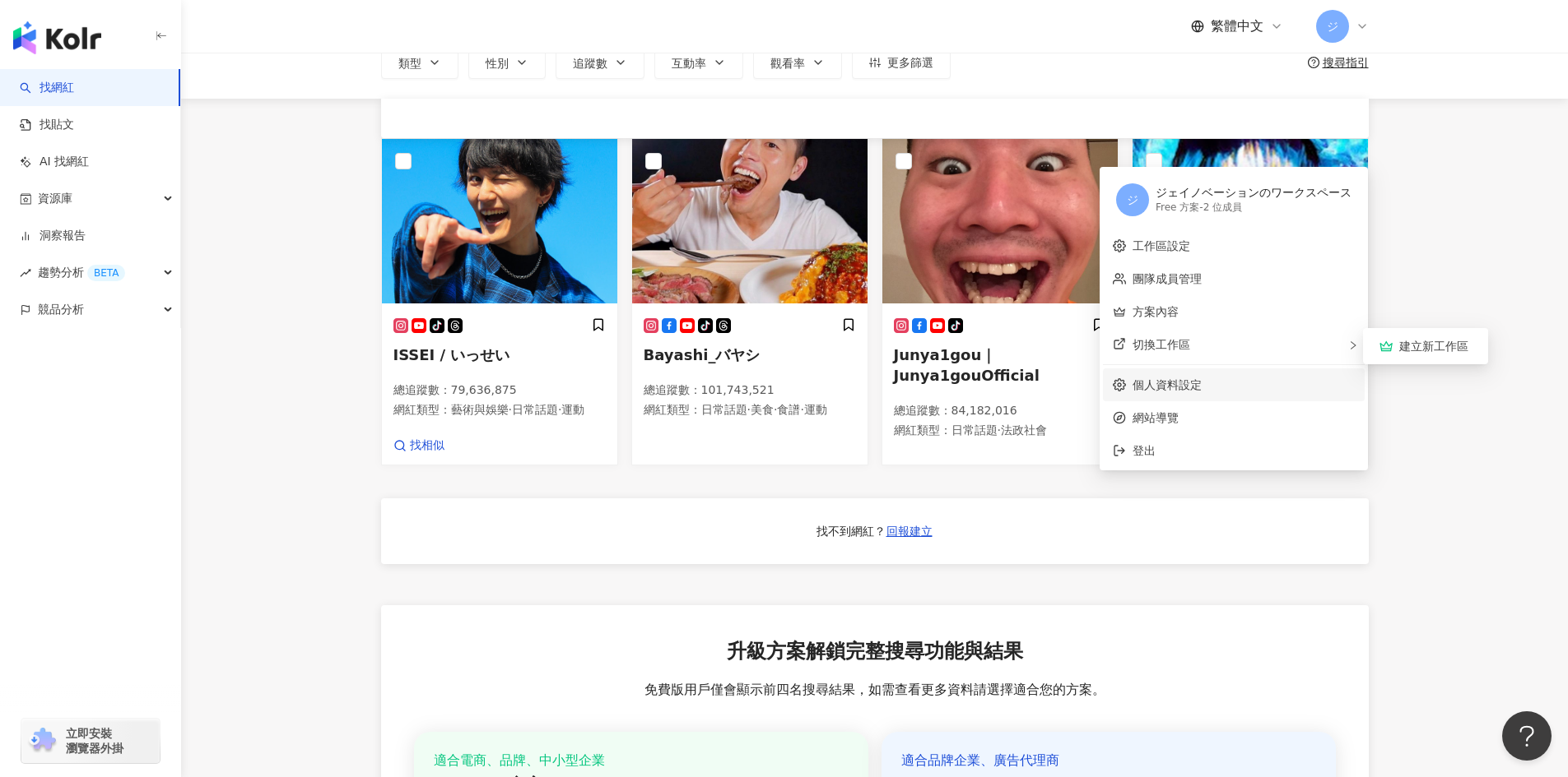
scroll to position [247, 0]
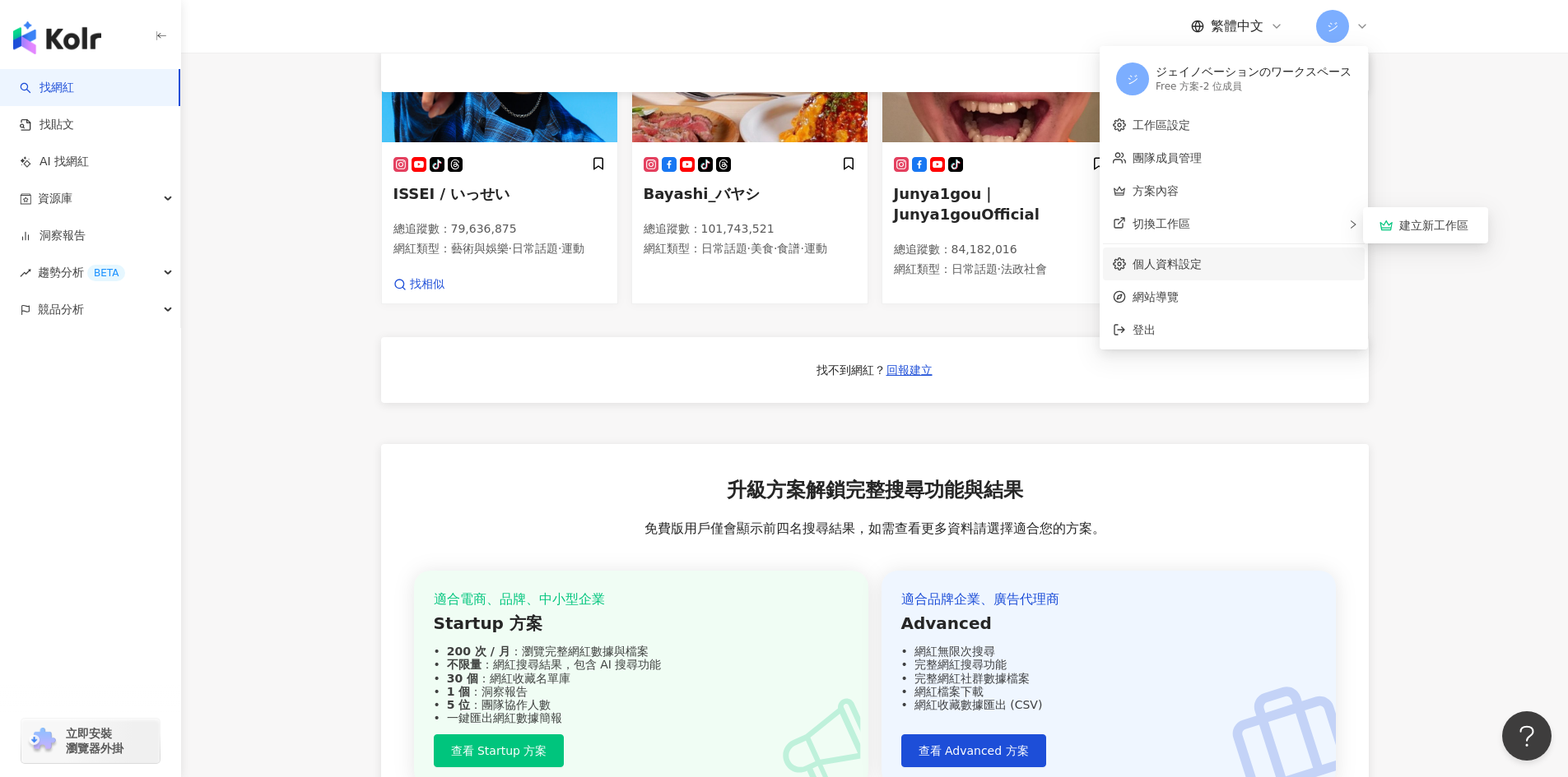
click at [1188, 262] on link "個人資料設定" at bounding box center [1167, 264] width 69 height 13
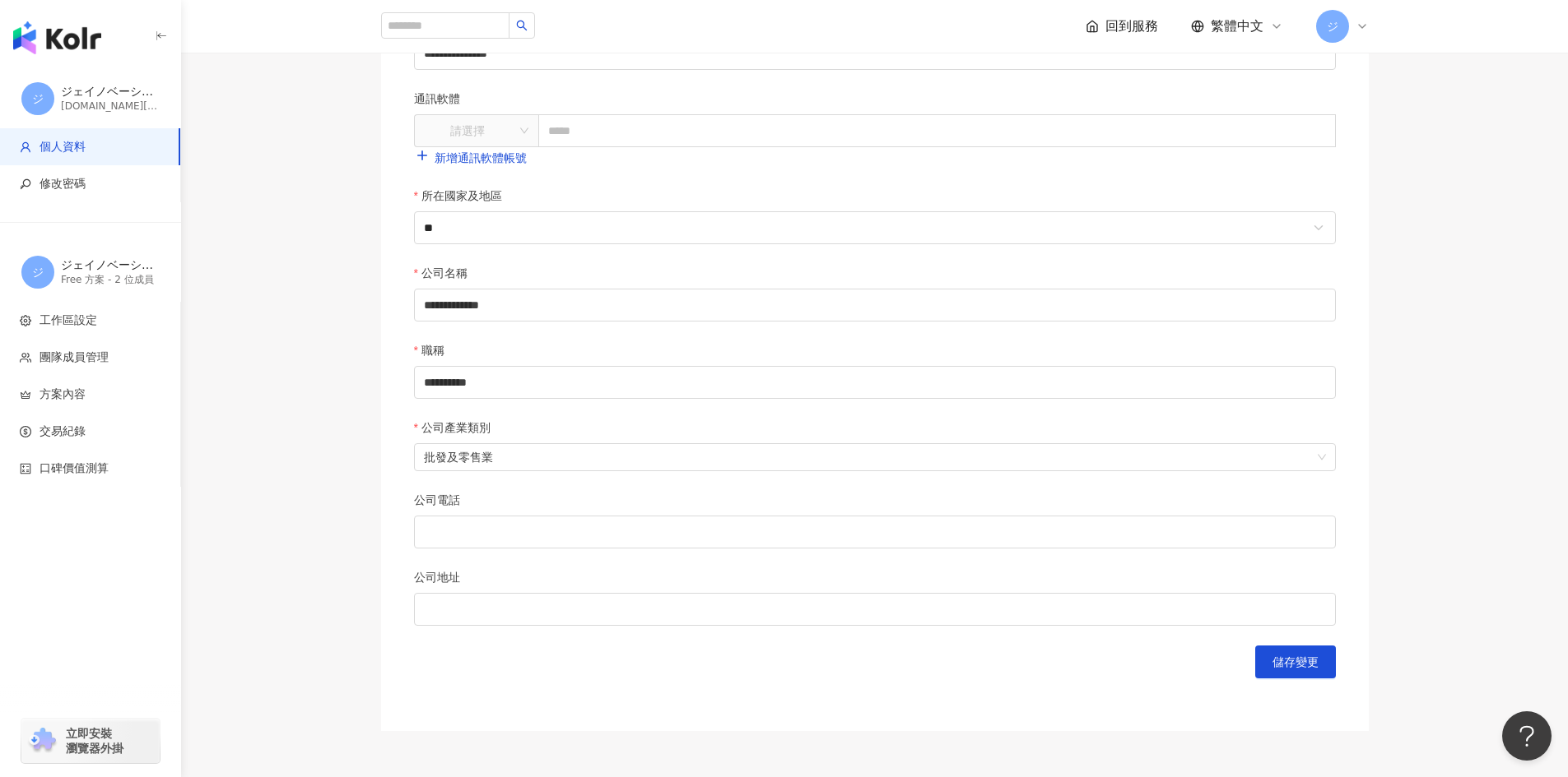
scroll to position [607, 0]
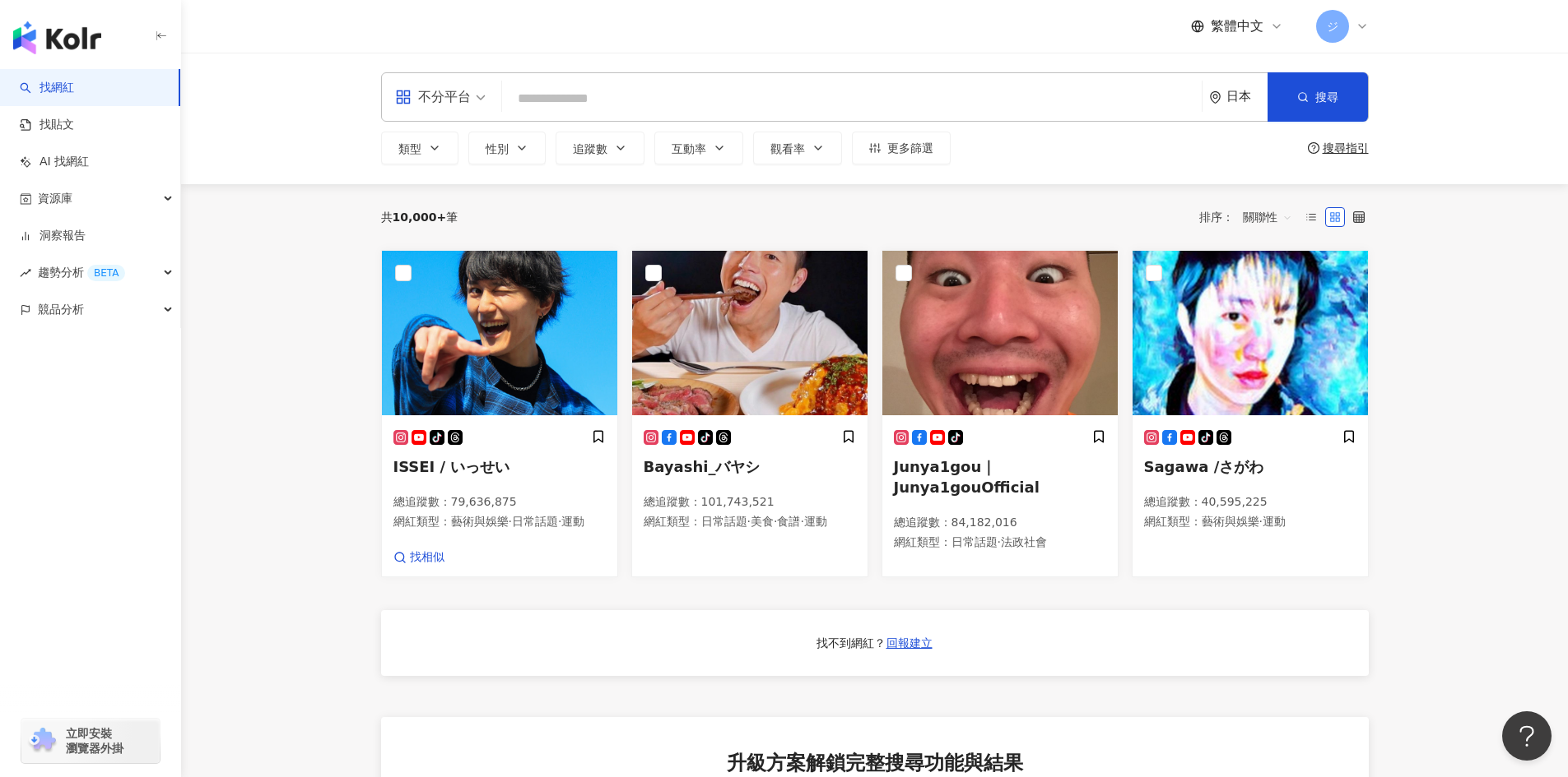
click at [321, 282] on main "不分平台 日本 搜尋 類型 性別 追蹤數 互動率 觀看率 更多篩選 搜尋指引 共 10,000+ 筆 排序： 關聯性 tiktok-icon ISSEI / …" at bounding box center [874, 589] width 1387 height 1073
